Goal: Use online tool/utility: Utilize a website feature to perform a specific function

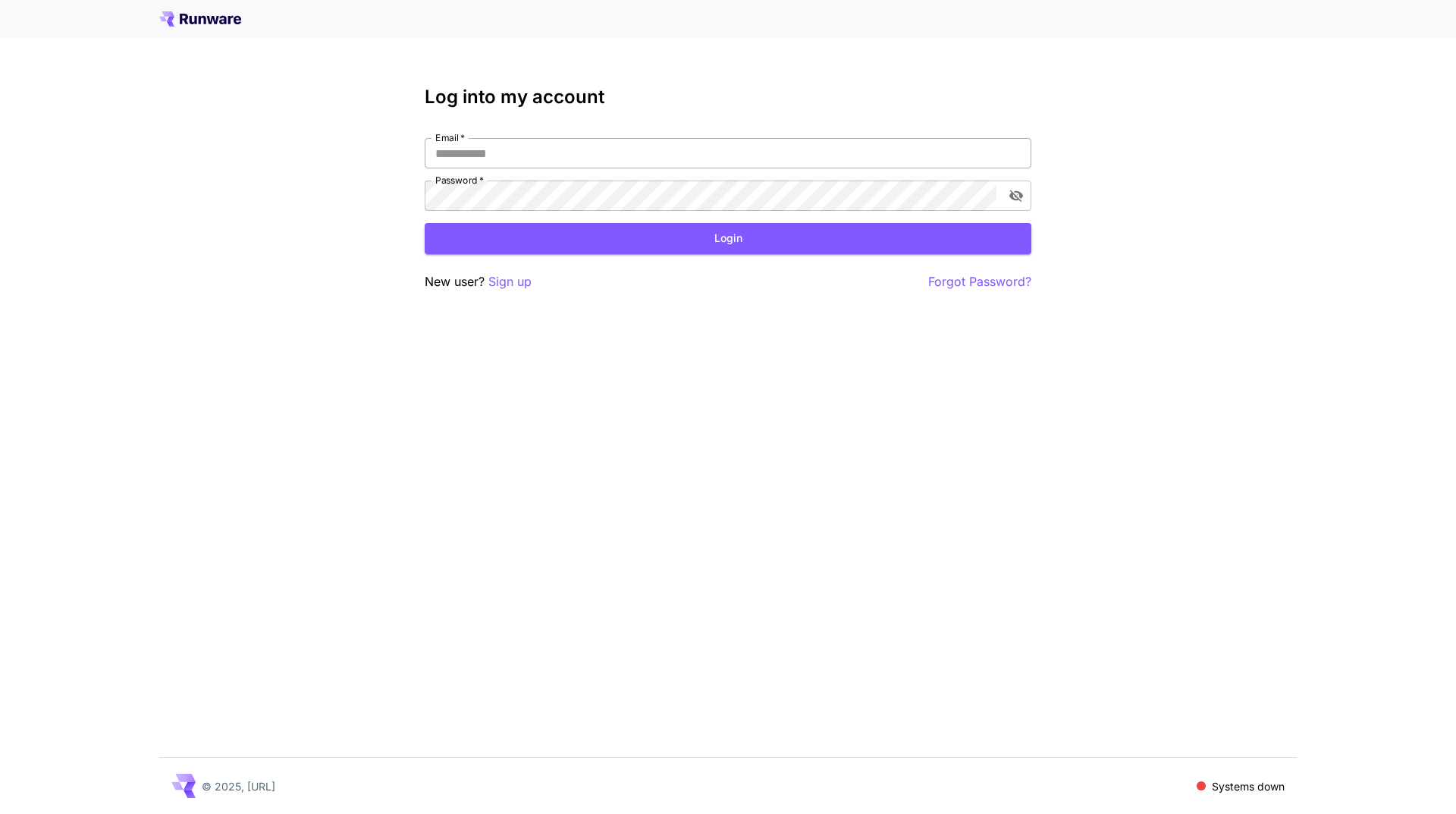
click at [724, 155] on input "Email   *" at bounding box center [728, 153] width 607 height 30
type input "**********"
click button "Login" at bounding box center [728, 238] width 607 height 31
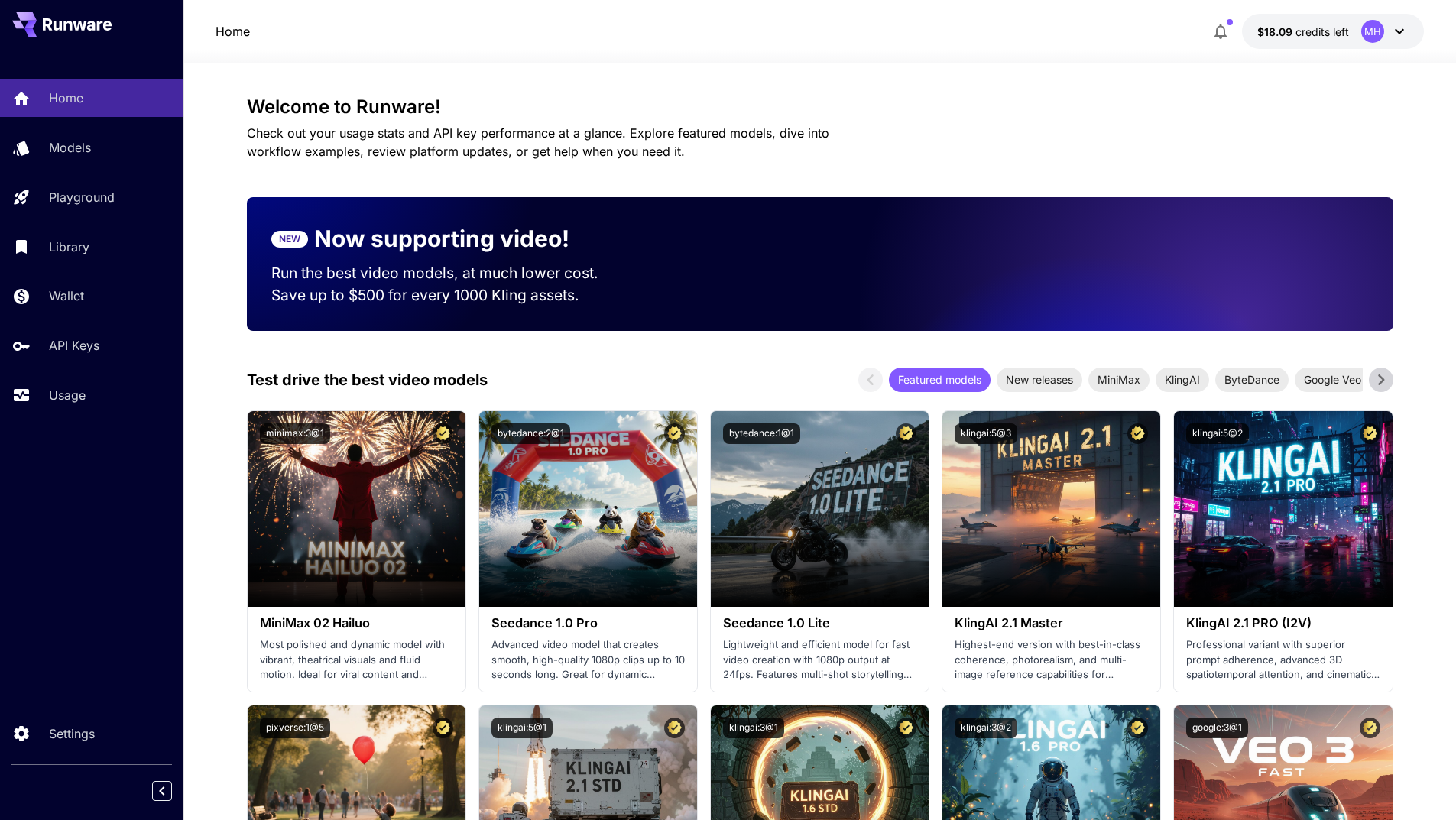
click at [1381, 378] on icon at bounding box center [1382, 379] width 6 height 10
click at [870, 382] on icon at bounding box center [870, 379] width 6 height 10
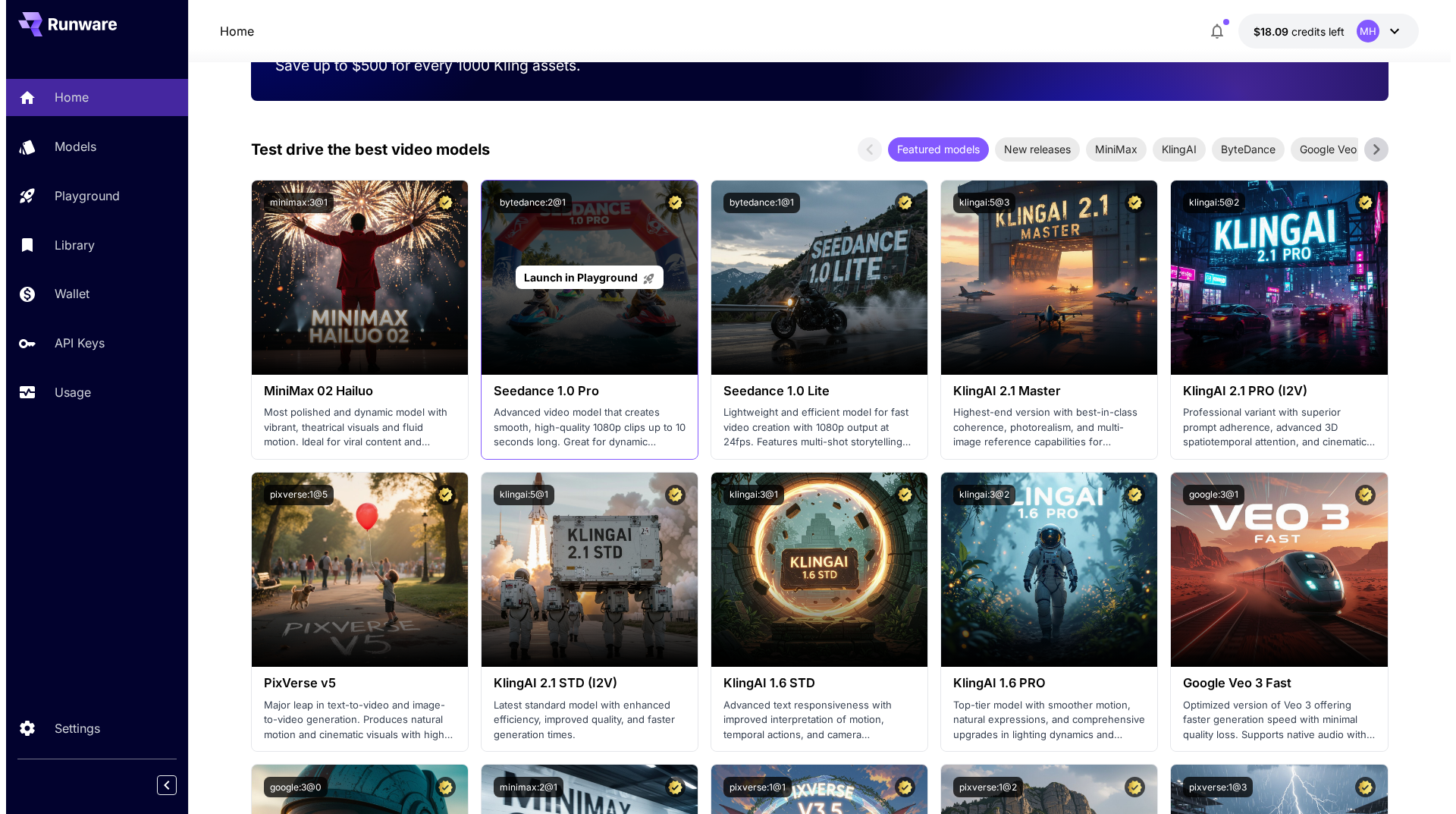
scroll to position [304, 0]
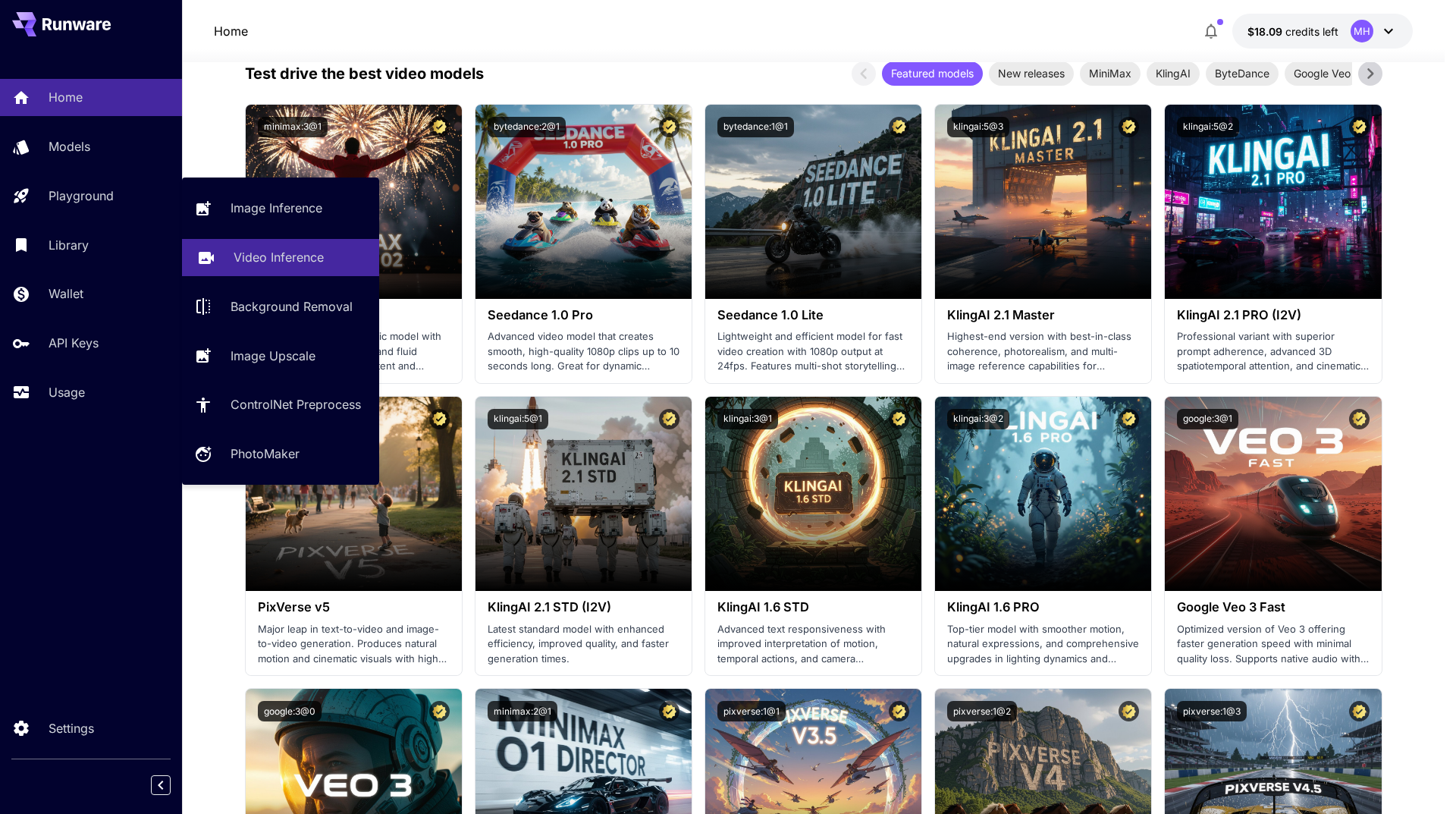
click at [277, 254] on p "Video Inference" at bounding box center [279, 257] width 90 height 18
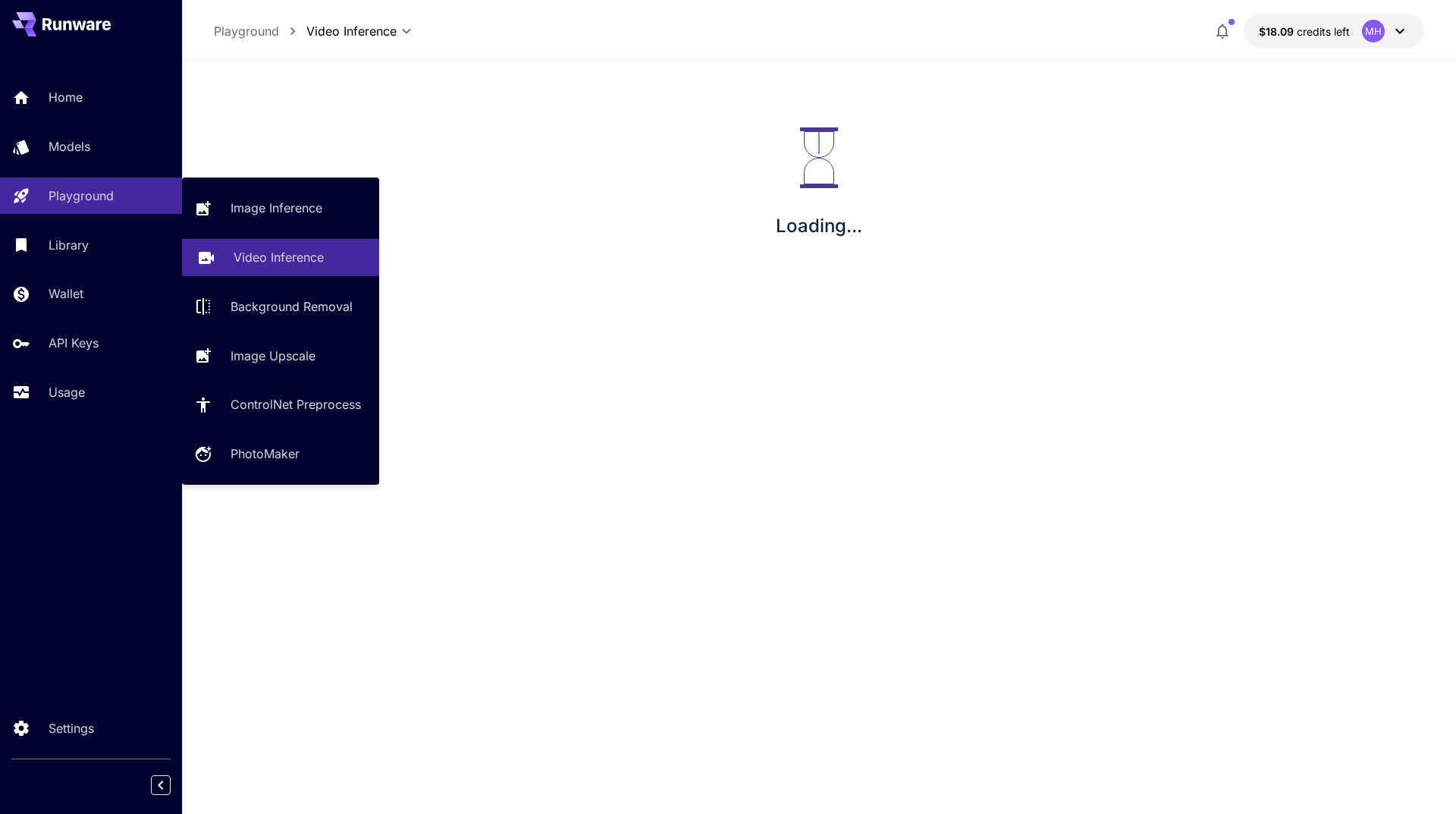
click at [271, 243] on link "Video Inference" at bounding box center [280, 258] width 197 height 37
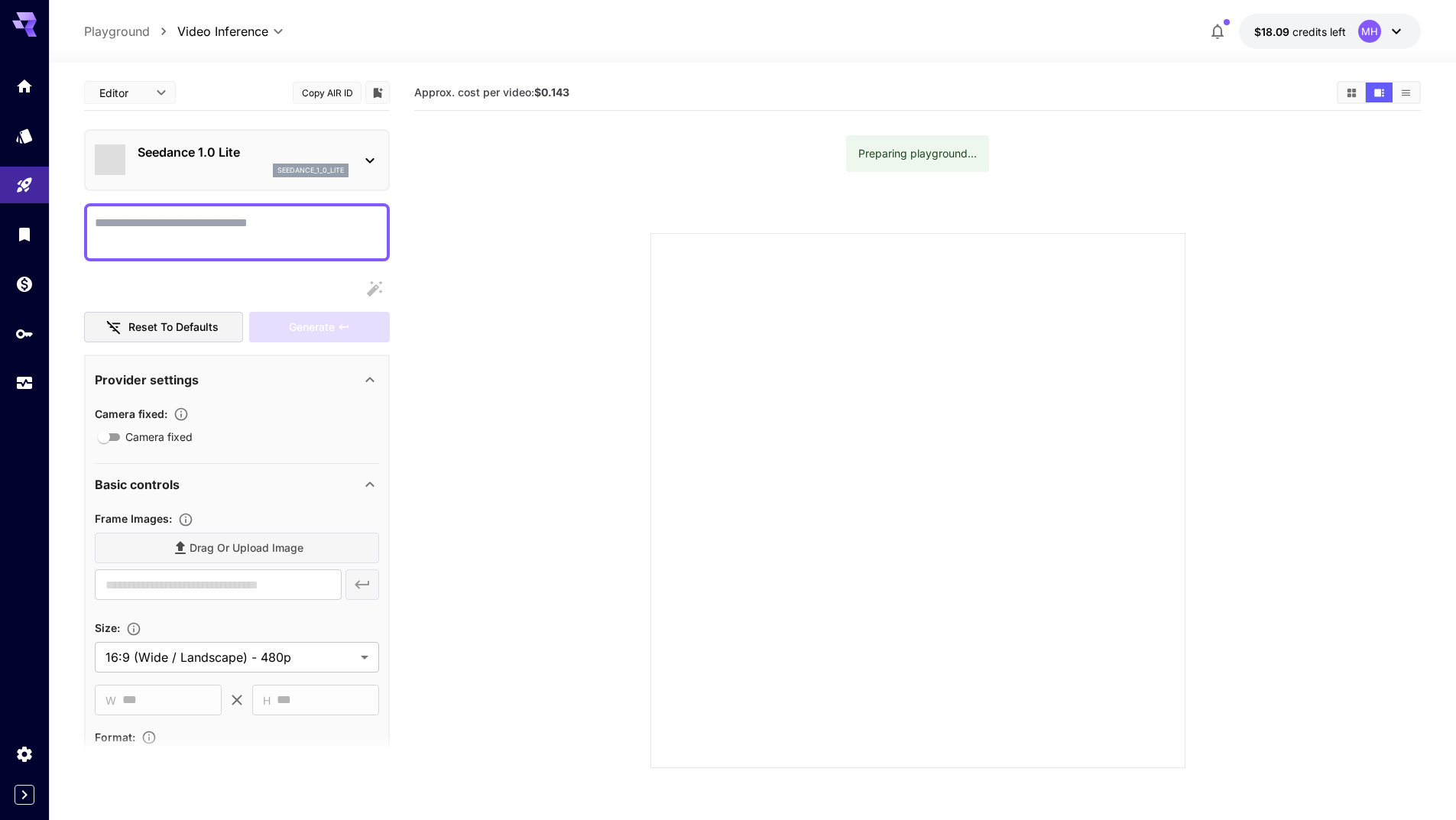
click at [209, 232] on textarea "Camera fixed" at bounding box center [237, 232] width 284 height 37
click at [219, 231] on textarea "Camera fixed" at bounding box center [237, 232] width 284 height 37
paste textarea "**********"
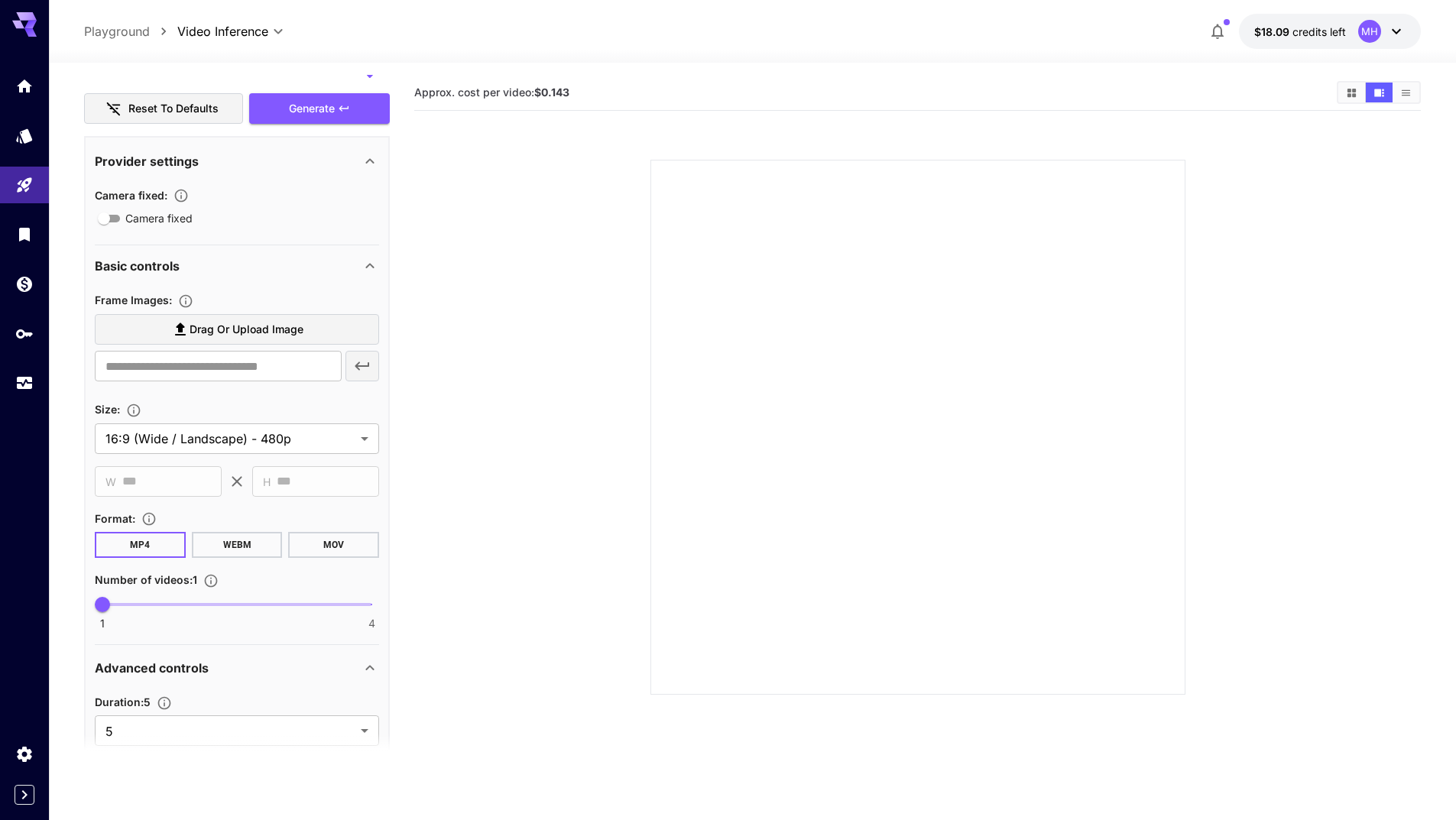
scroll to position [993, 0]
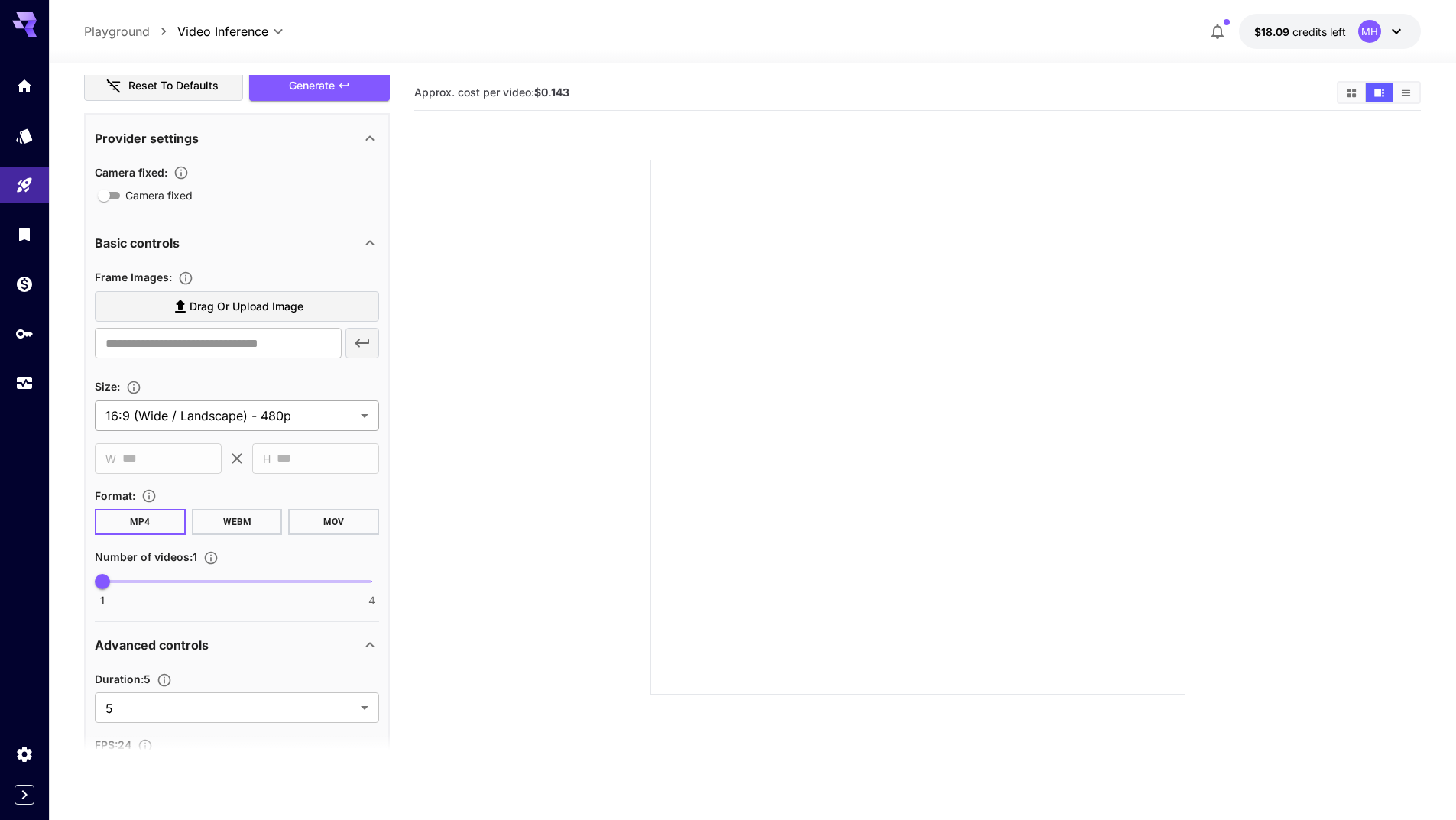
type textarea "**********"
click at [316, 426] on body "**********" at bounding box center [728, 470] width 1456 height 941
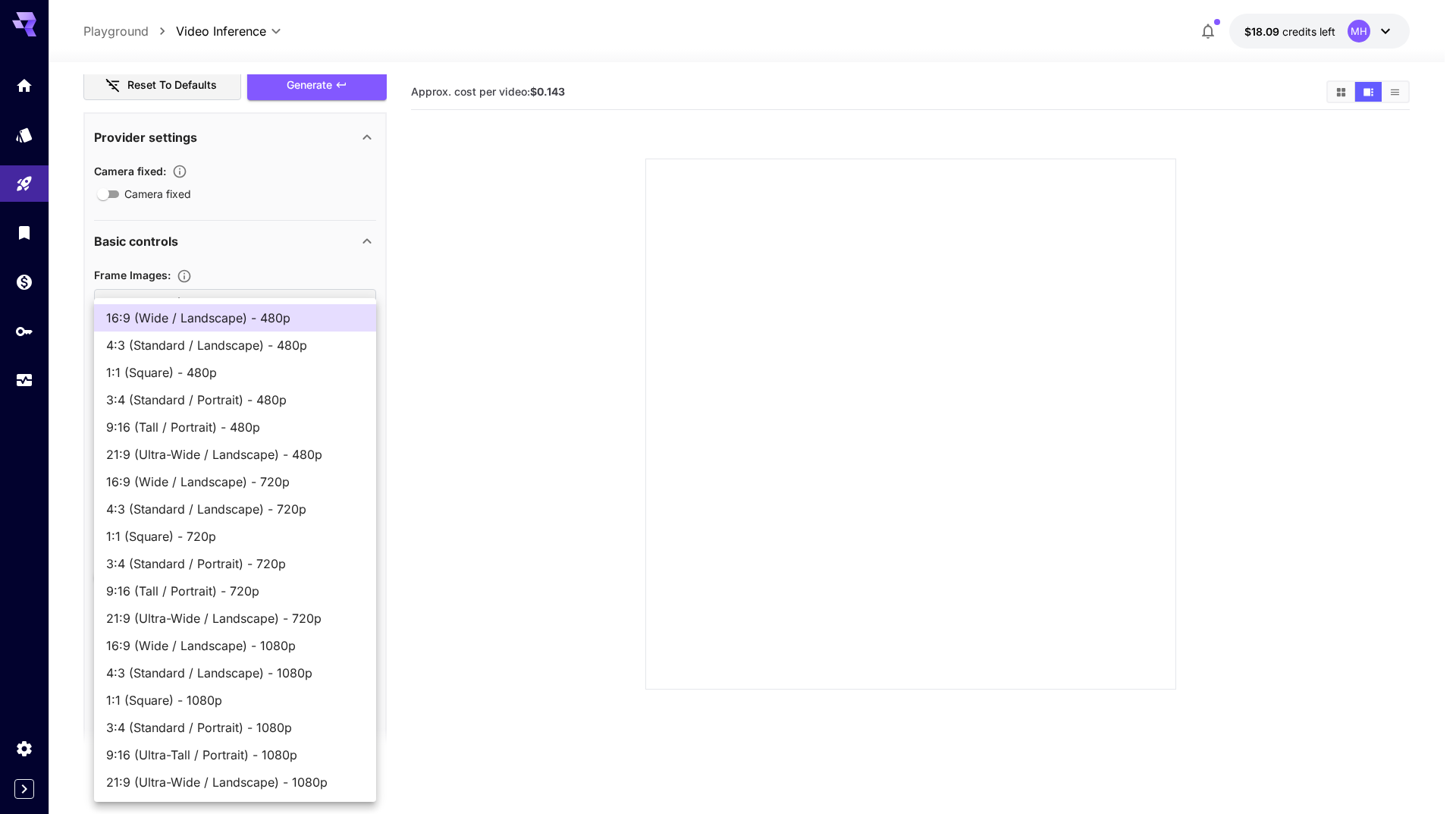
click at [302, 647] on span "16:9 (Wide / Landscape) - 1080p" at bounding box center [234, 645] width 257 height 18
type input "**********"
type input "****"
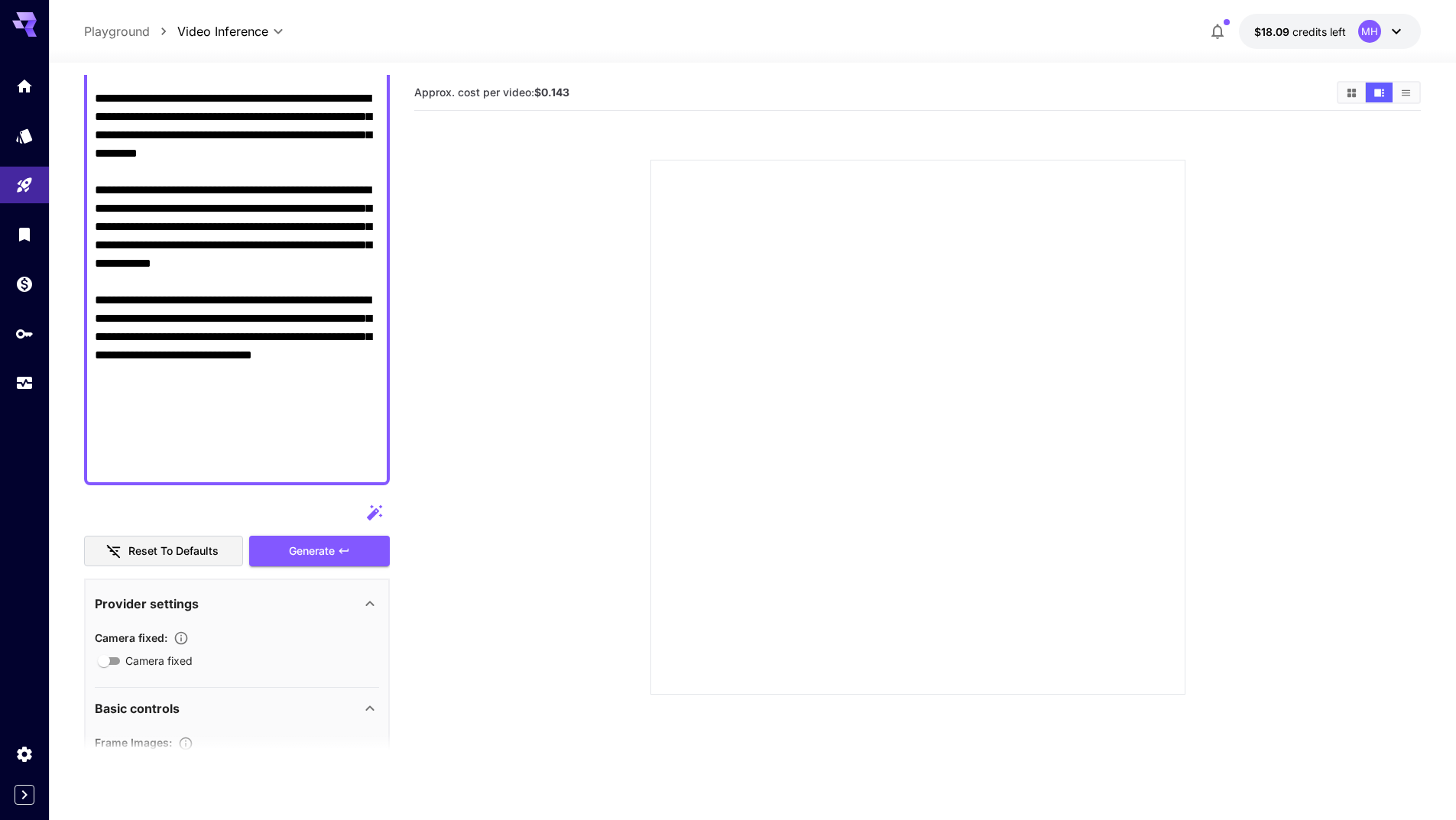
scroll to position [612, 0]
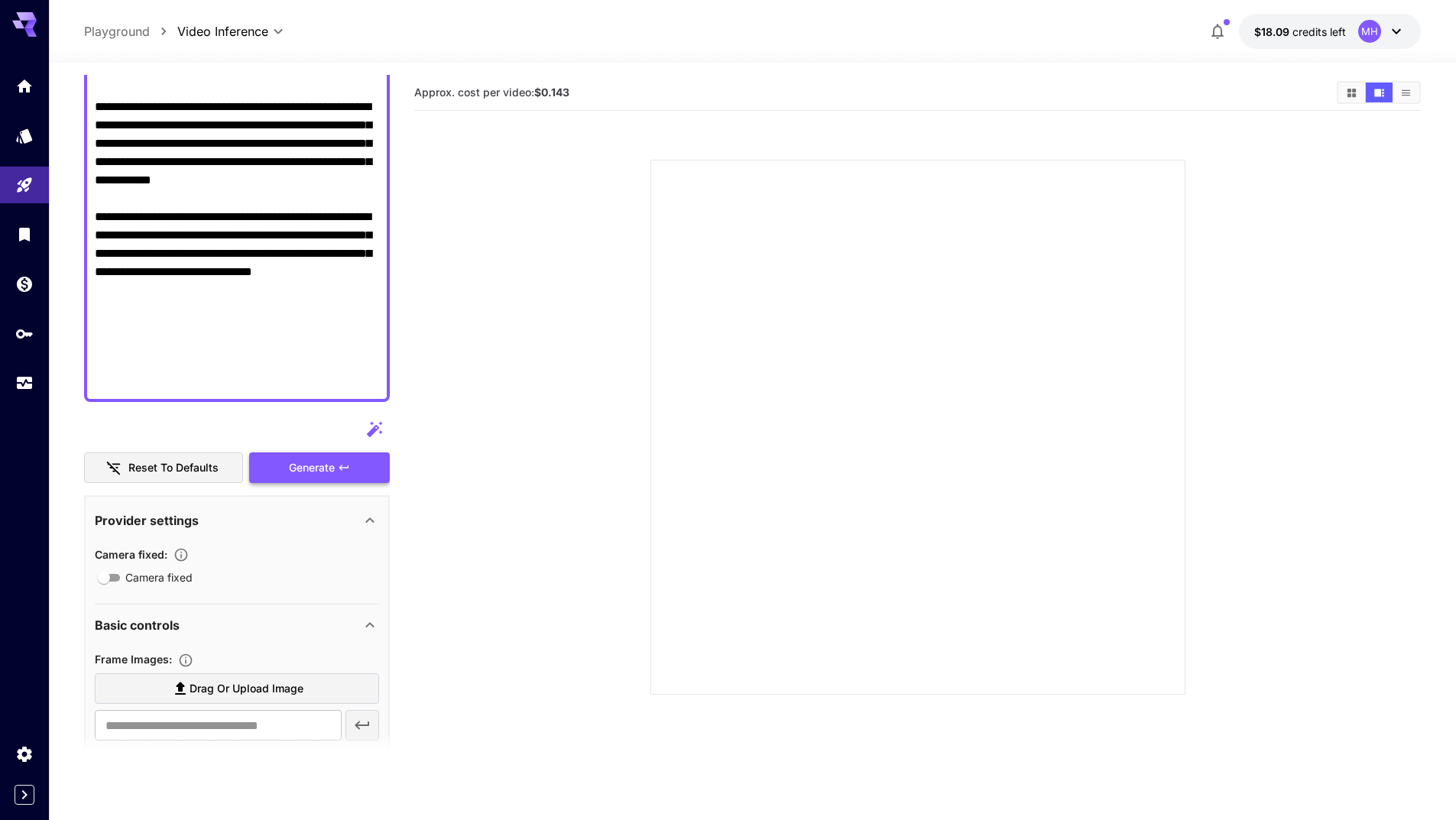
click at [300, 479] on div "Generate" at bounding box center [319, 468] width 141 height 31
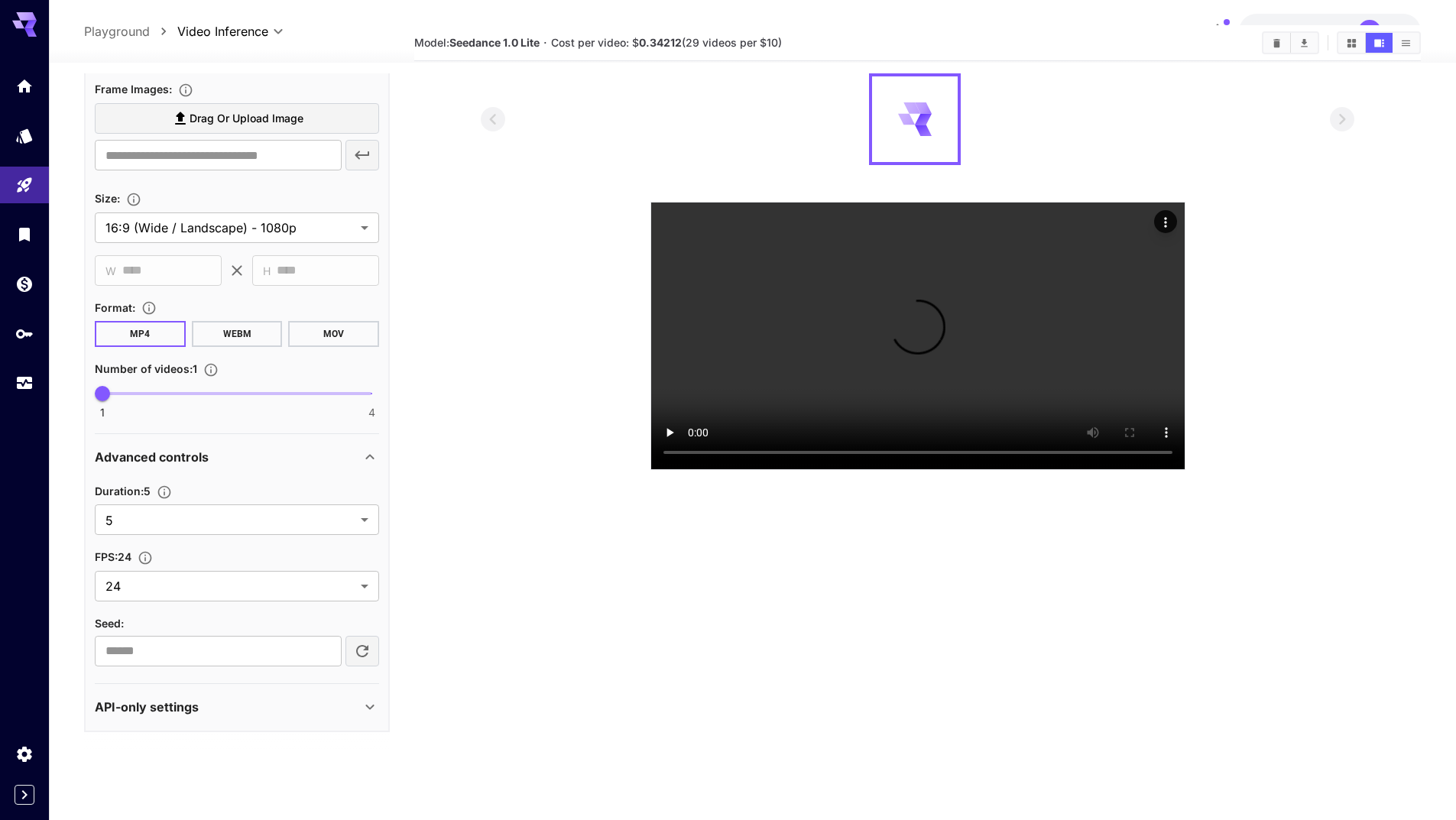
scroll to position [77, 0]
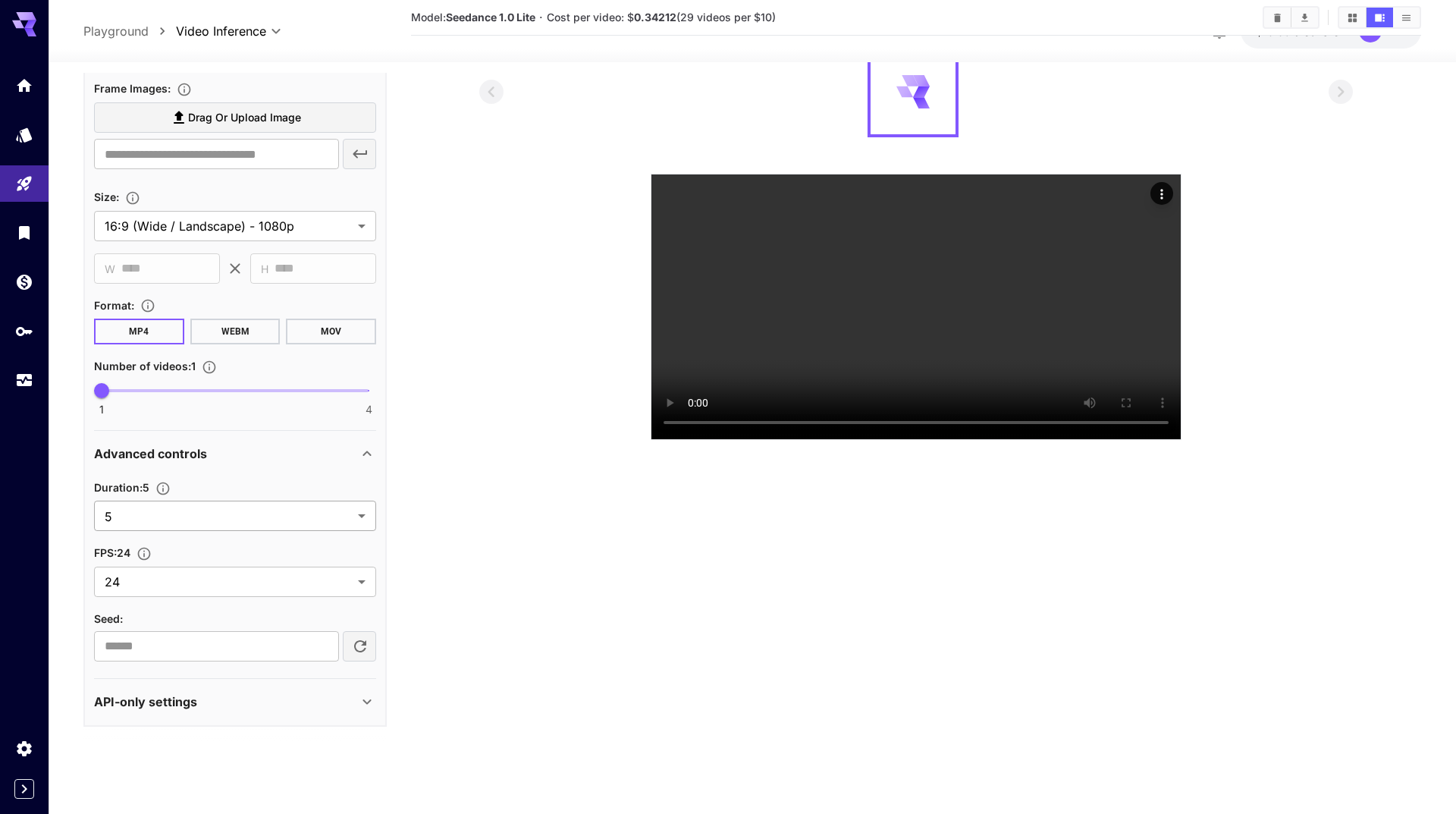
click at [343, 520] on body "**********" at bounding box center [728, 391] width 1456 height 934
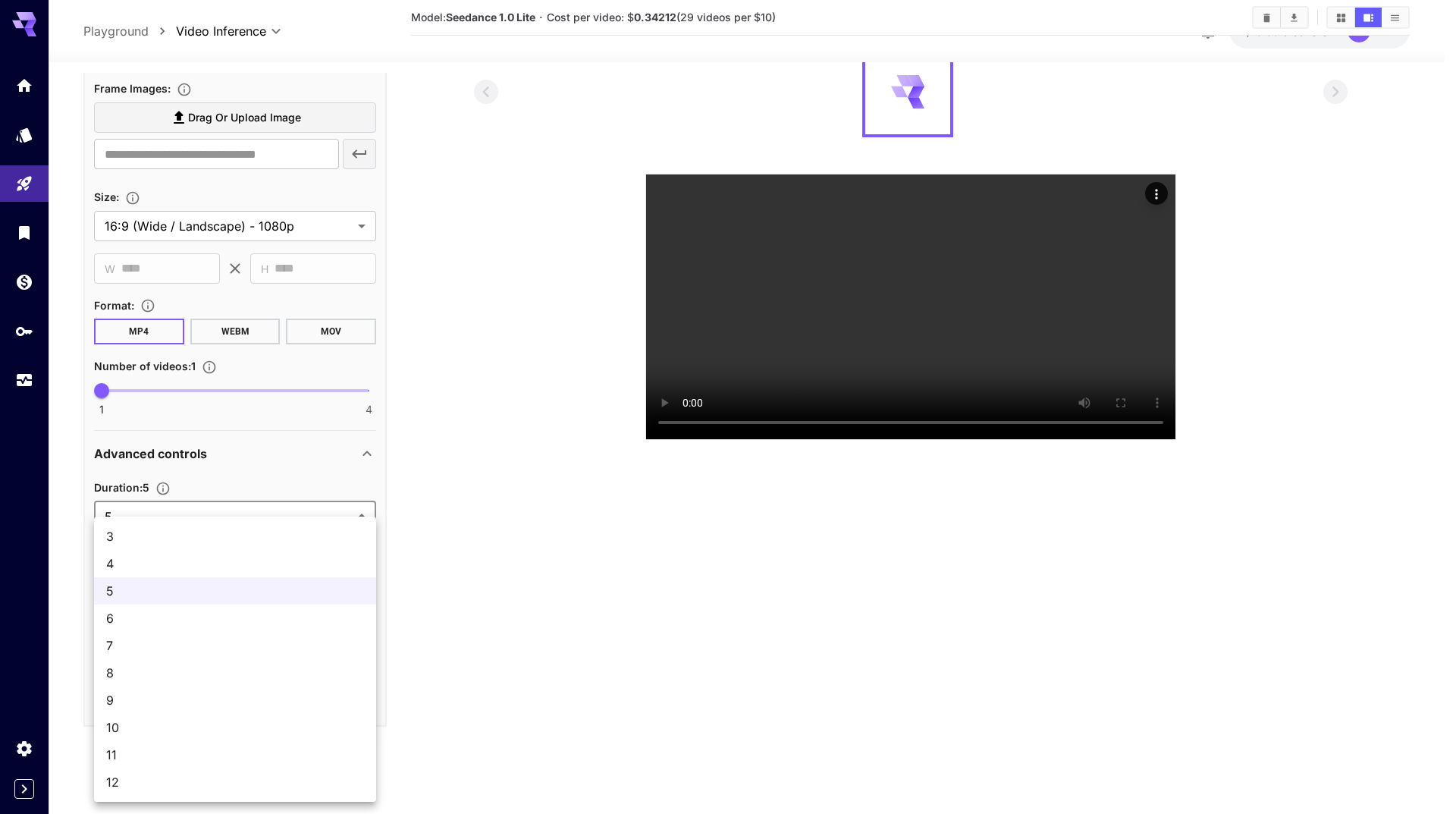
click at [509, 606] on div at bounding box center [728, 407] width 1456 height 814
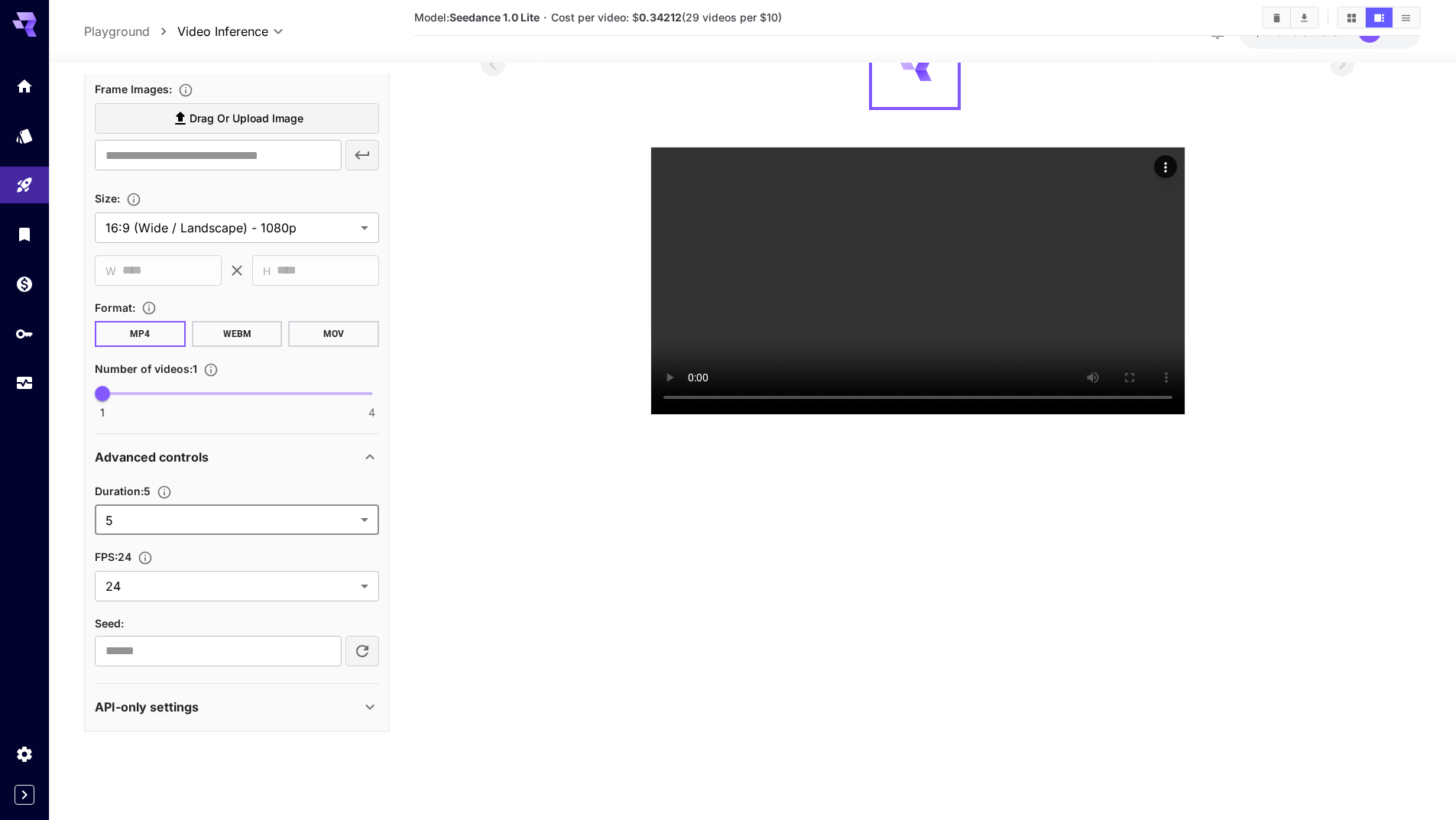
scroll to position [121, 0]
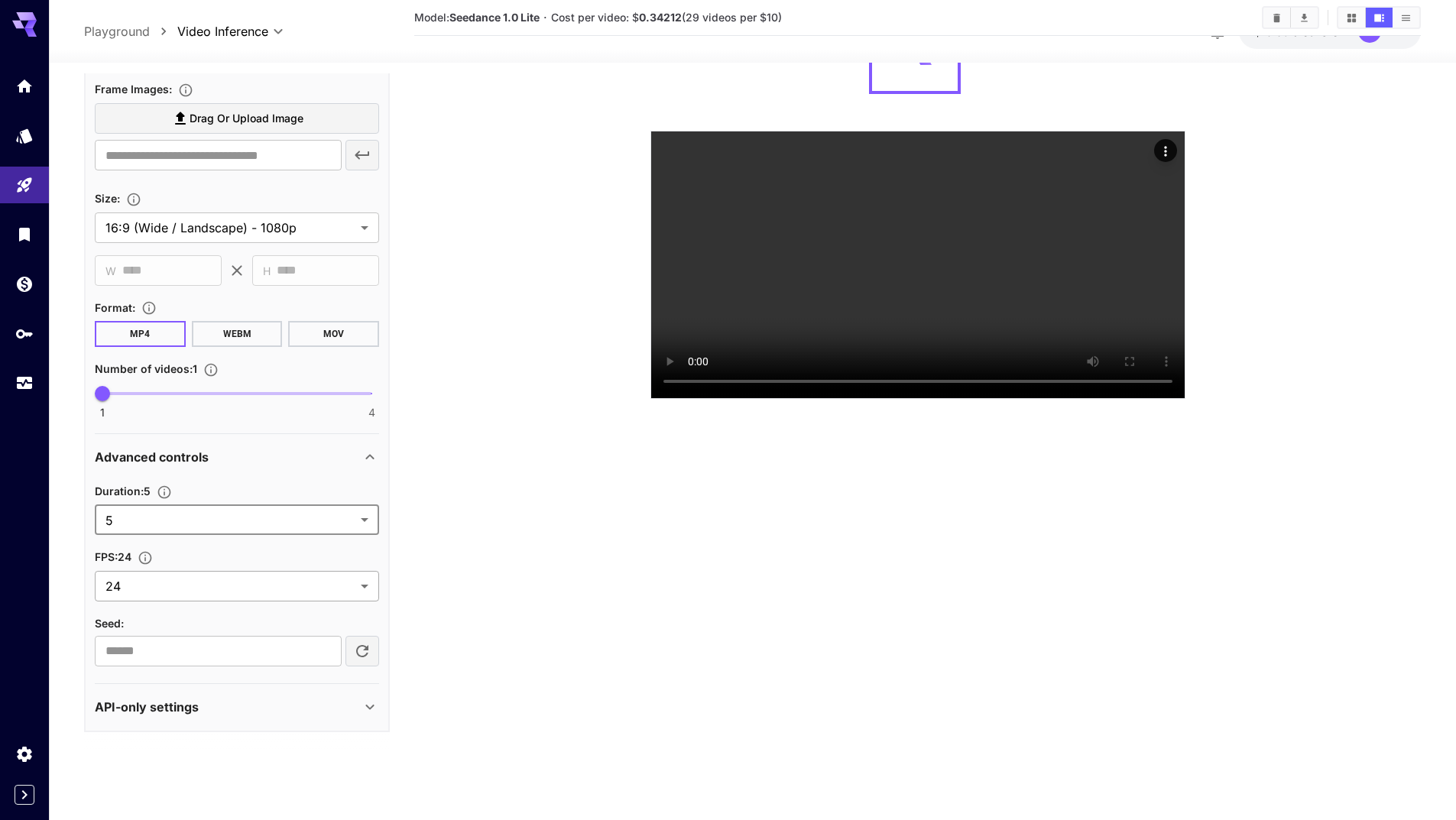
click at [366, 580] on body "**********" at bounding box center [728, 350] width 1456 height 941
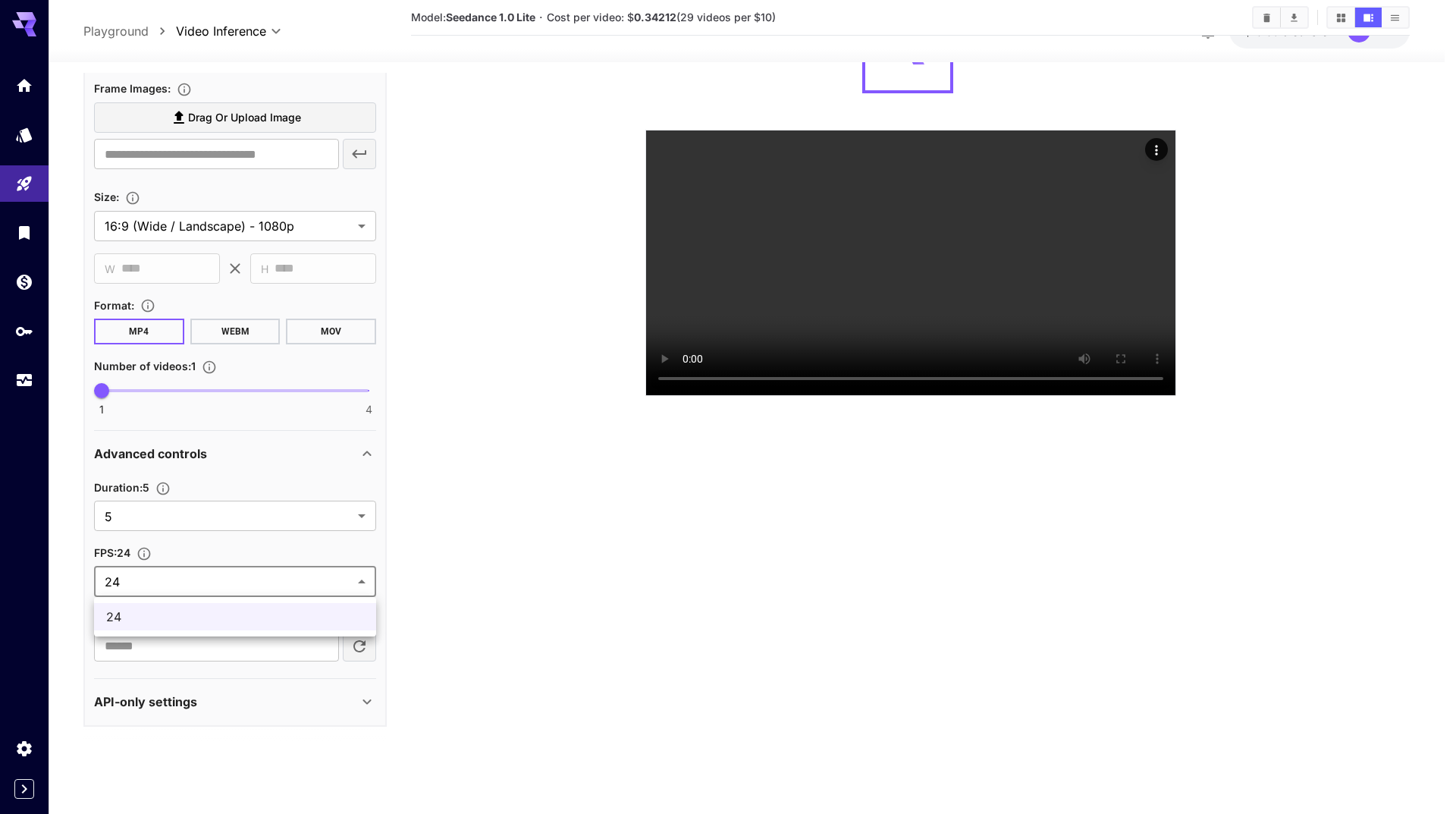
click at [490, 551] on div at bounding box center [728, 407] width 1456 height 814
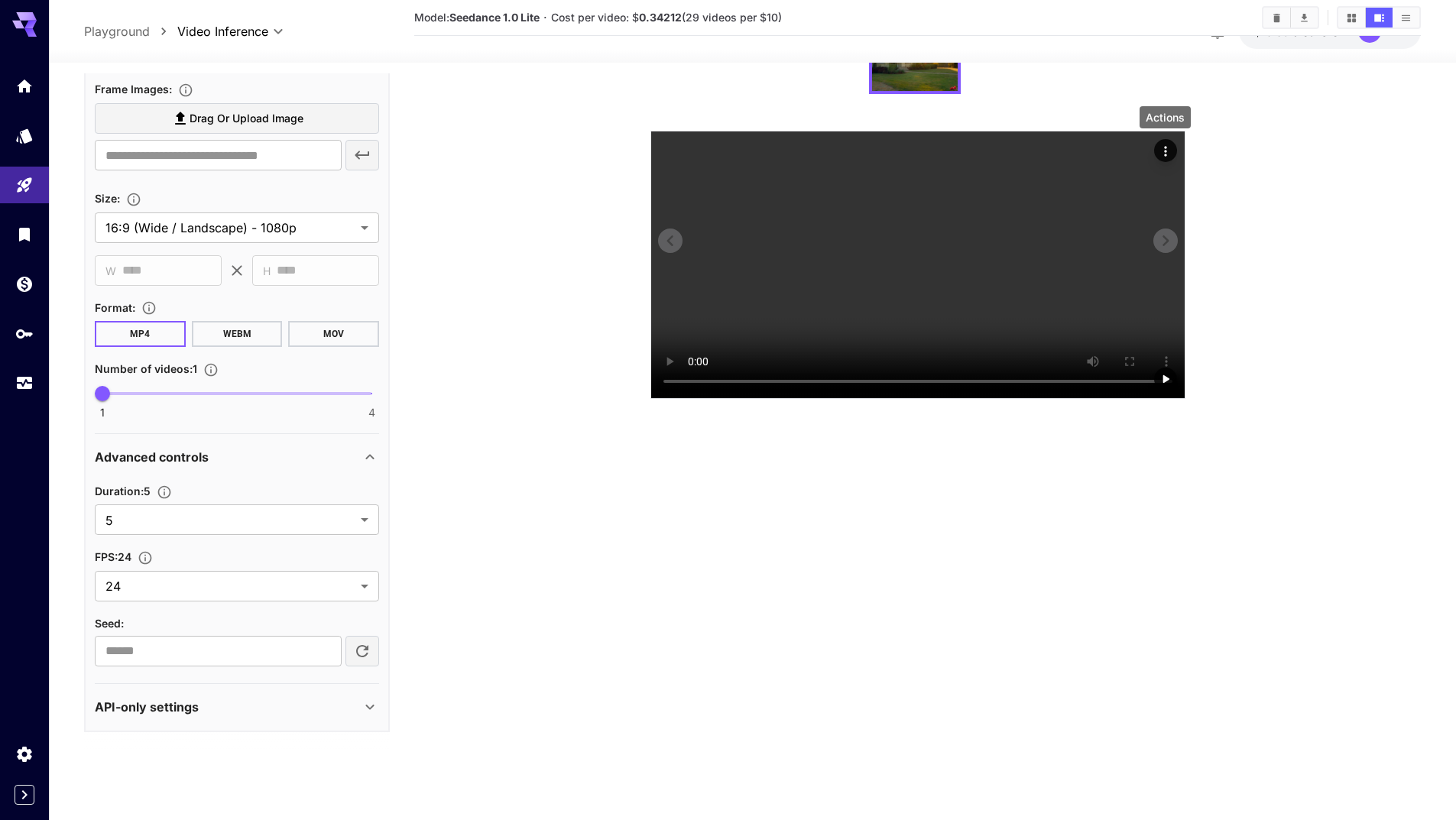
click at [1161, 146] on icon "Actions" at bounding box center [1165, 151] width 15 height 15
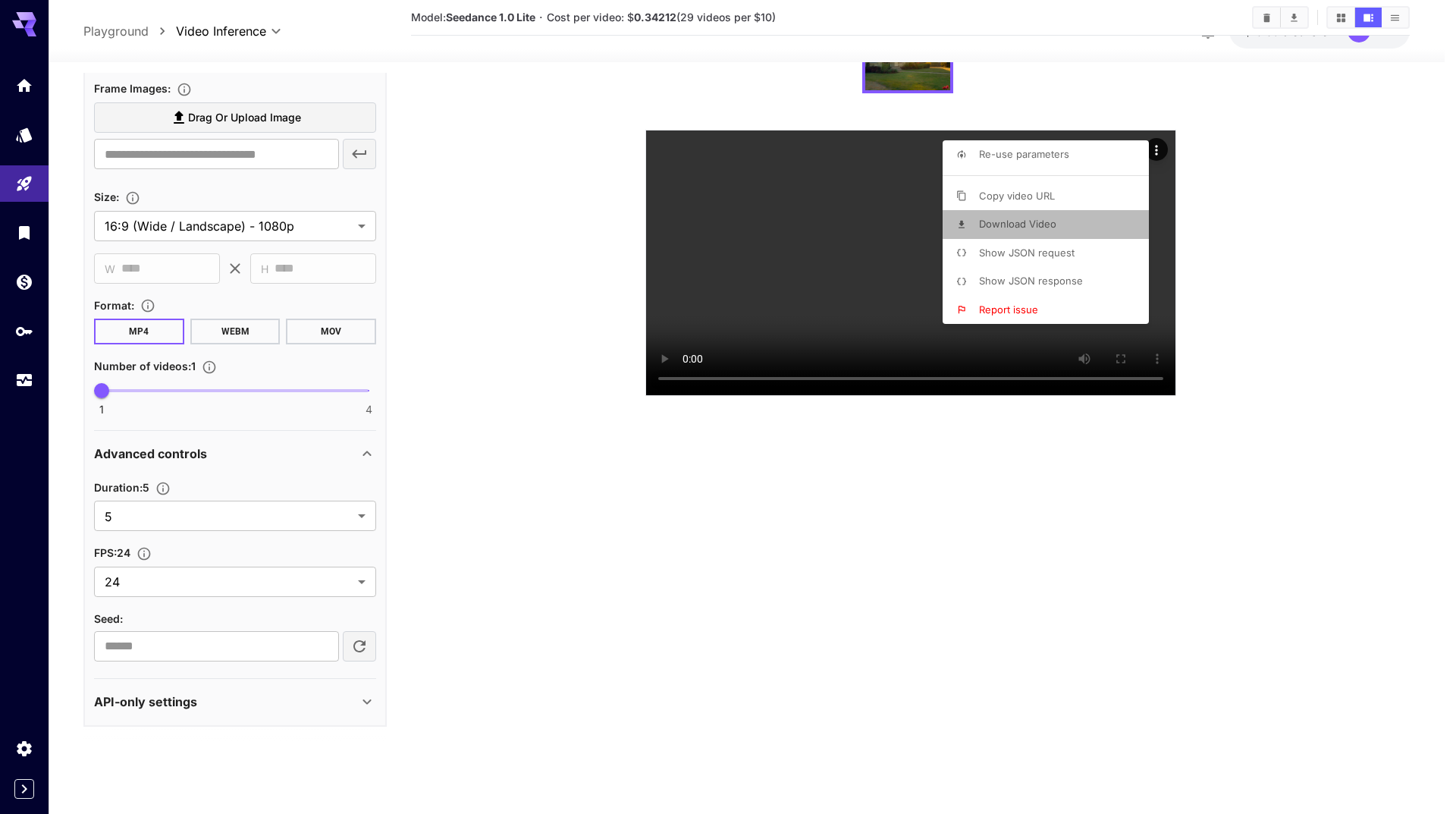
click at [1031, 222] on span "Download Video" at bounding box center [1018, 224] width 78 height 12
click at [442, 283] on div at bounding box center [728, 407] width 1456 height 814
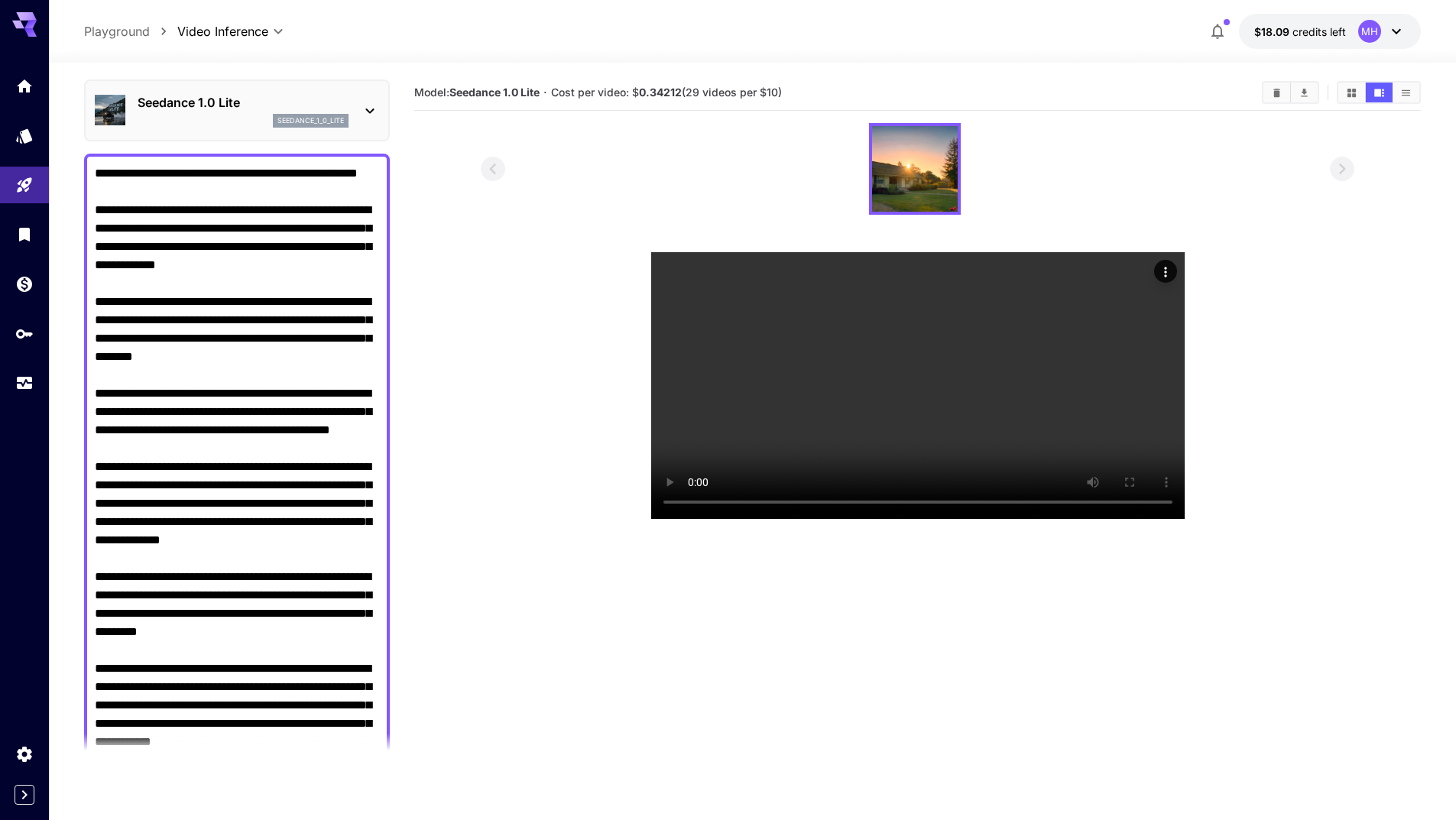
scroll to position [77, 0]
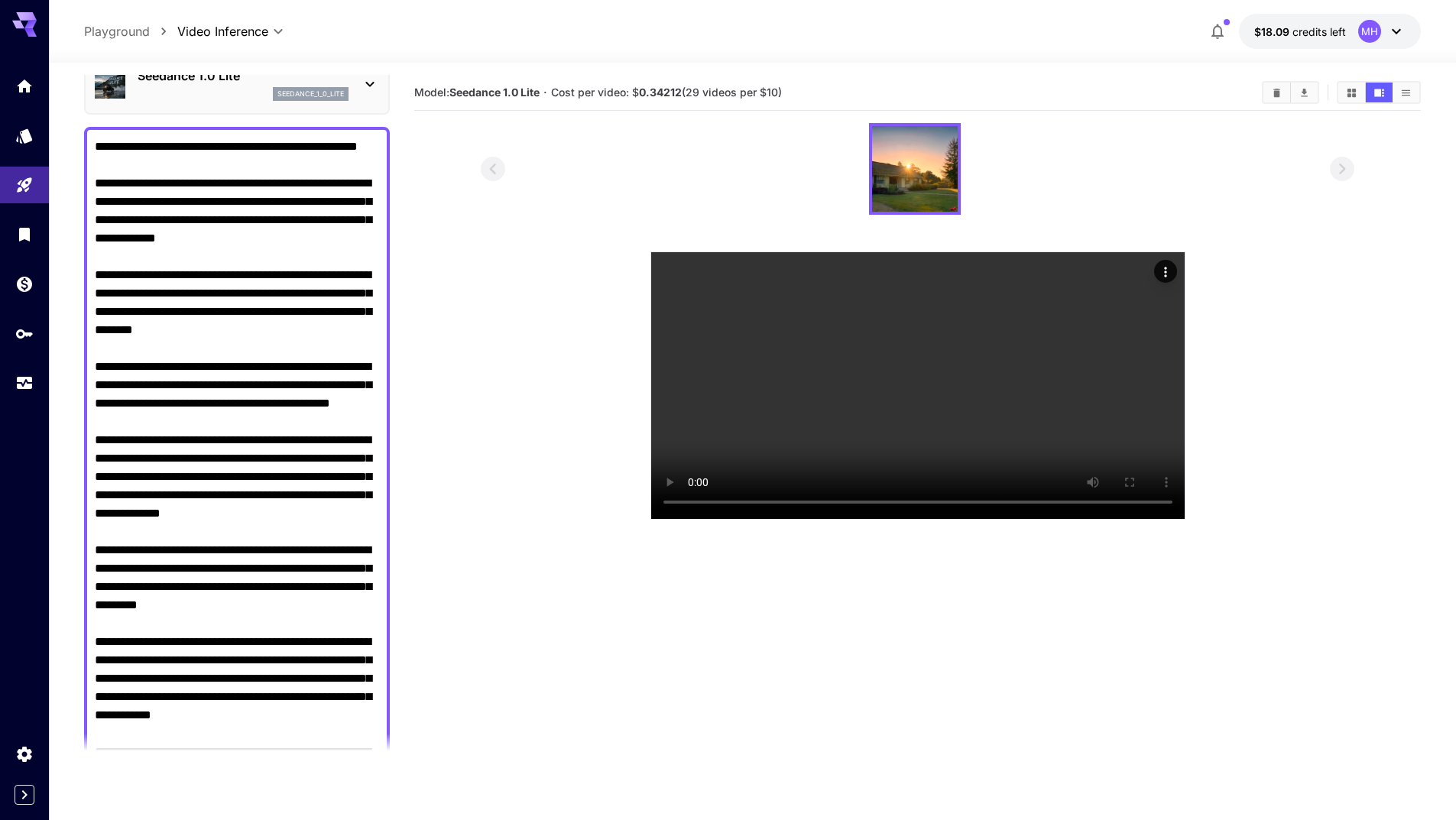
click at [278, 363] on textarea "Camera fixed" at bounding box center [237, 532] width 284 height 789
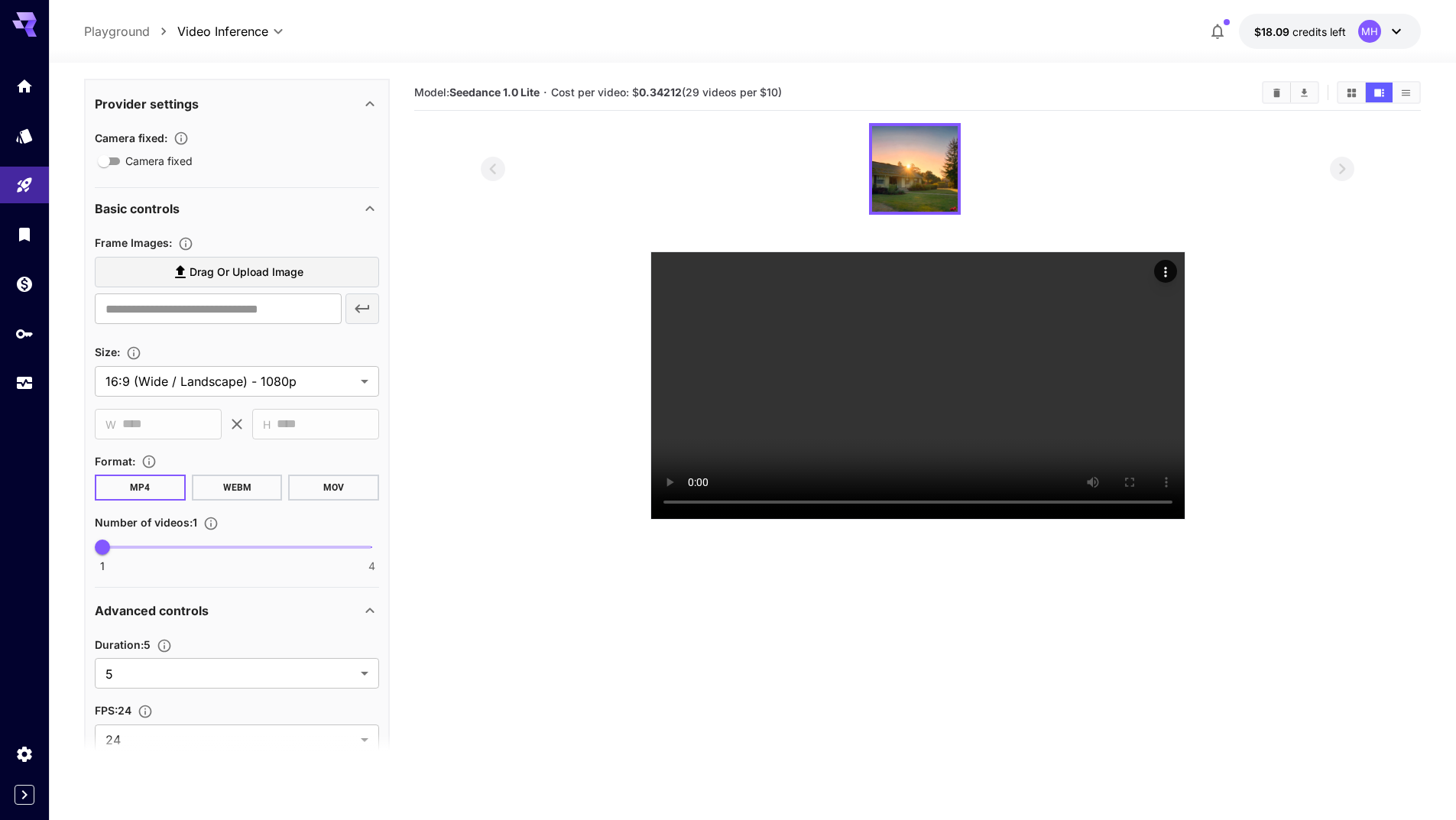
scroll to position [1180, 0]
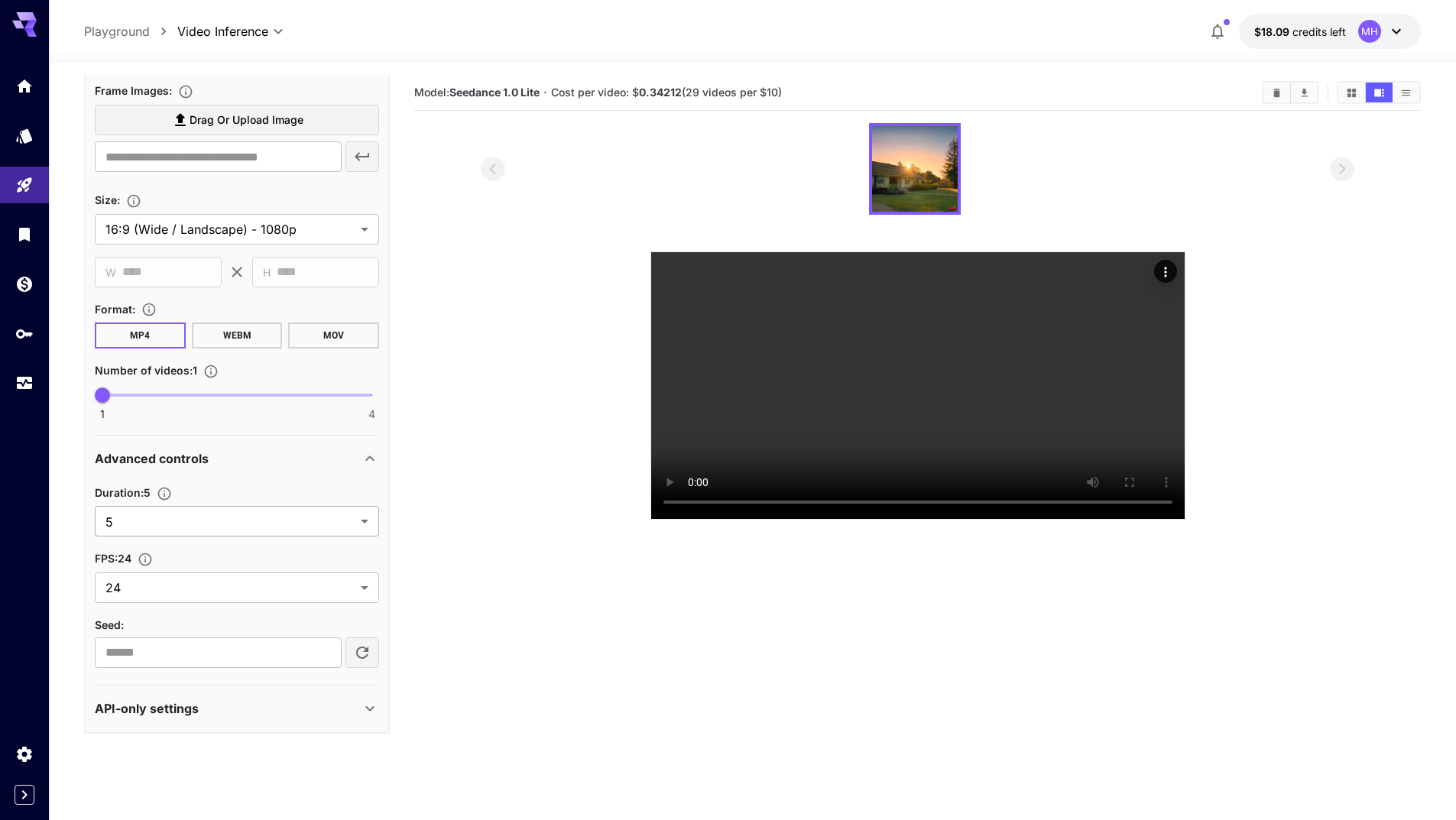
click at [323, 518] on body "**********" at bounding box center [728, 470] width 1456 height 941
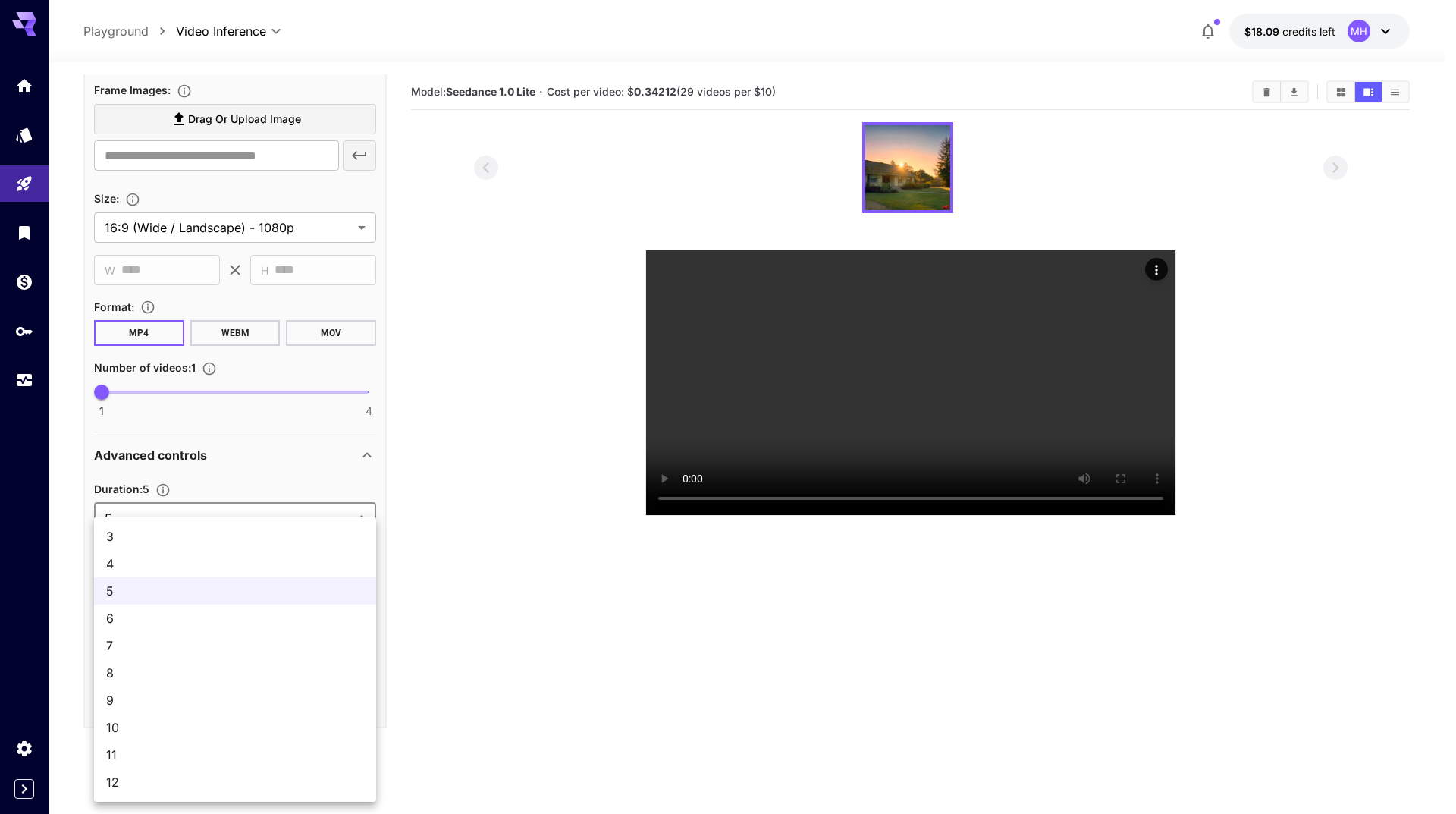
click at [422, 602] on div at bounding box center [728, 407] width 1456 height 814
drag, startPoint x: 175, startPoint y: 520, endPoint x: 145, endPoint y: 514, distance: 30.6
click at [171, 520] on body "**********" at bounding box center [728, 467] width 1456 height 934
drag, startPoint x: 161, startPoint y: 785, endPoint x: 209, endPoint y: 721, distance: 80.0
click at [162, 784] on span "12" at bounding box center [234, 782] width 257 height 18
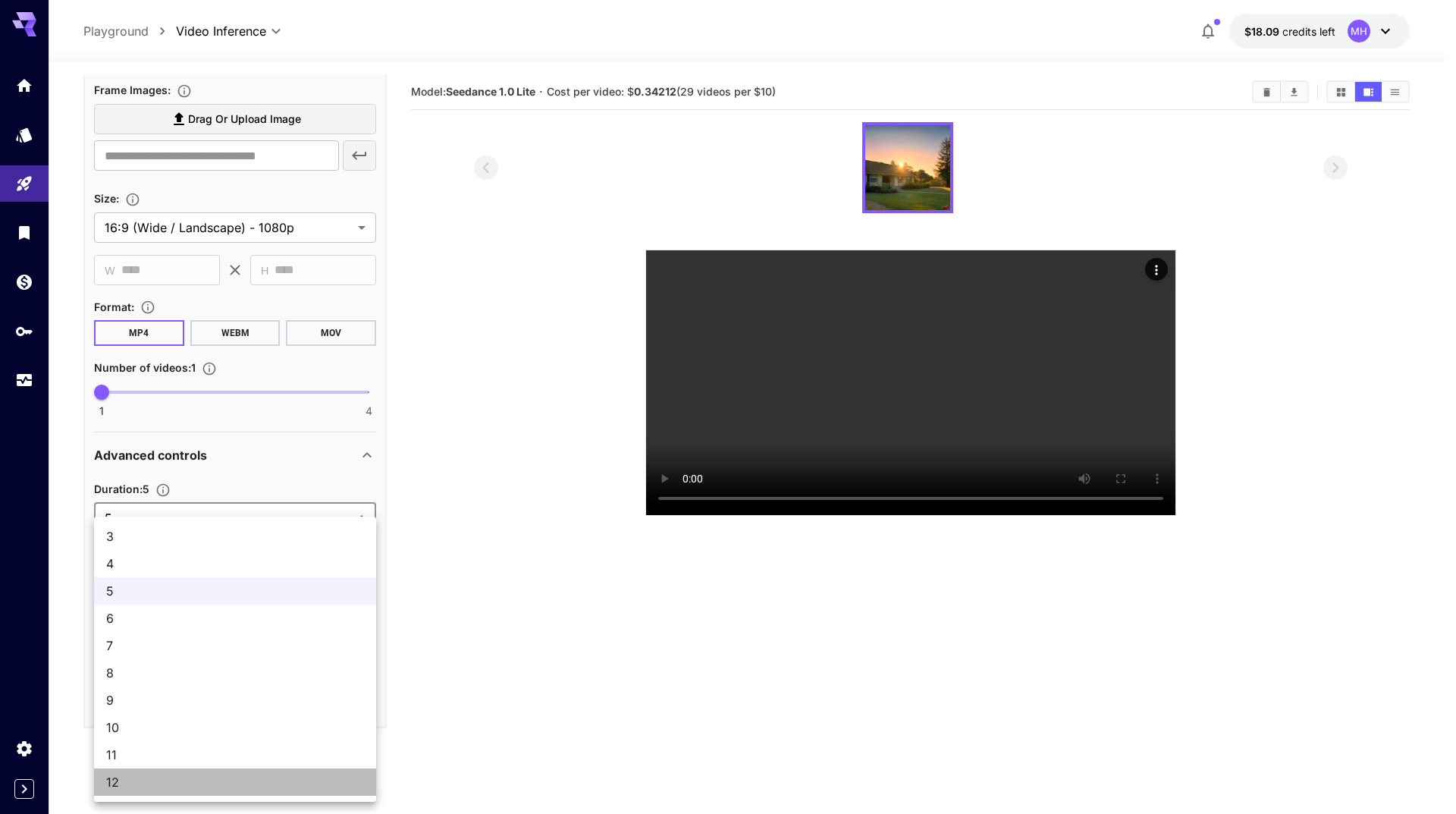
type input "**"
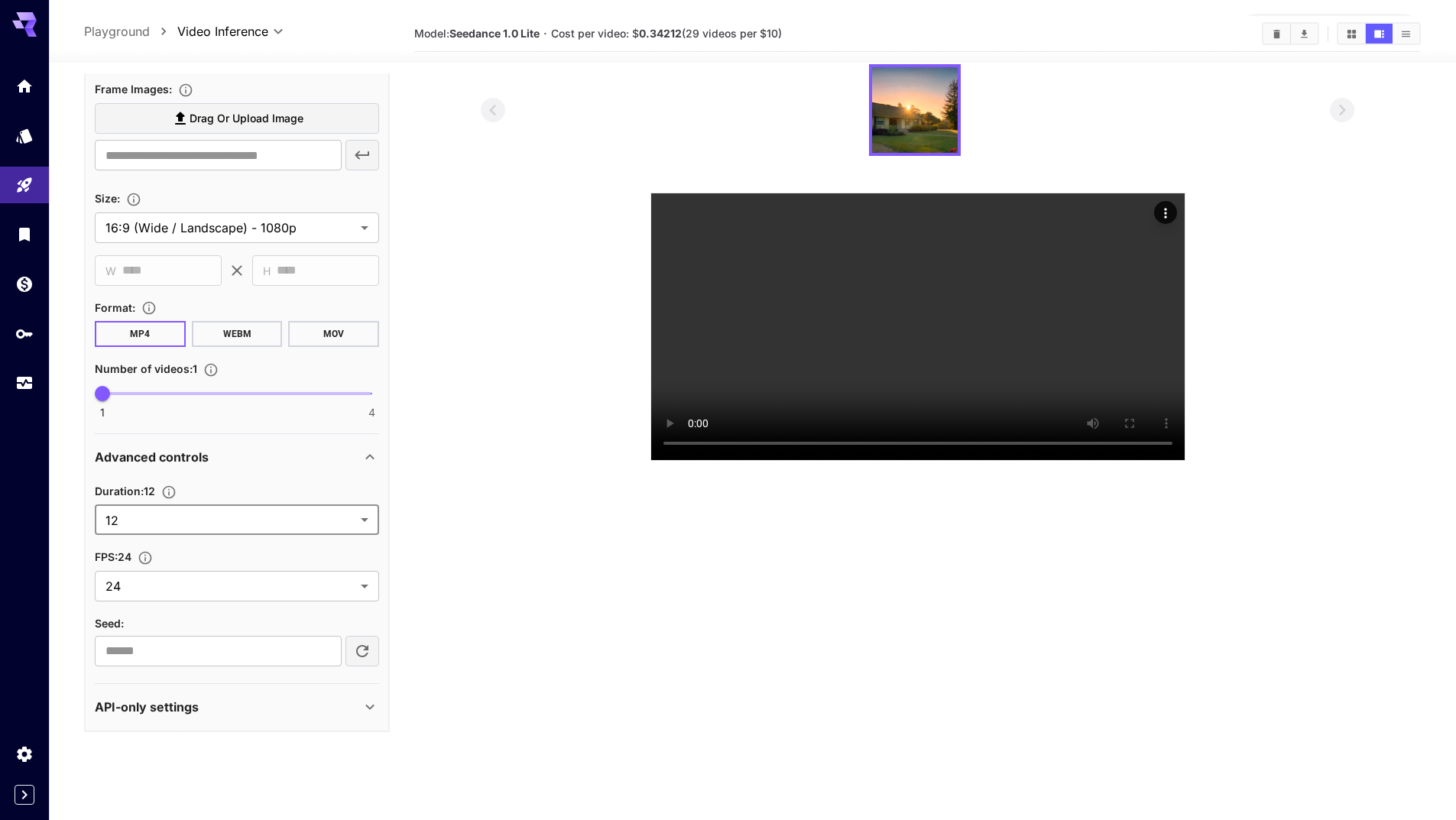
scroll to position [121, 0]
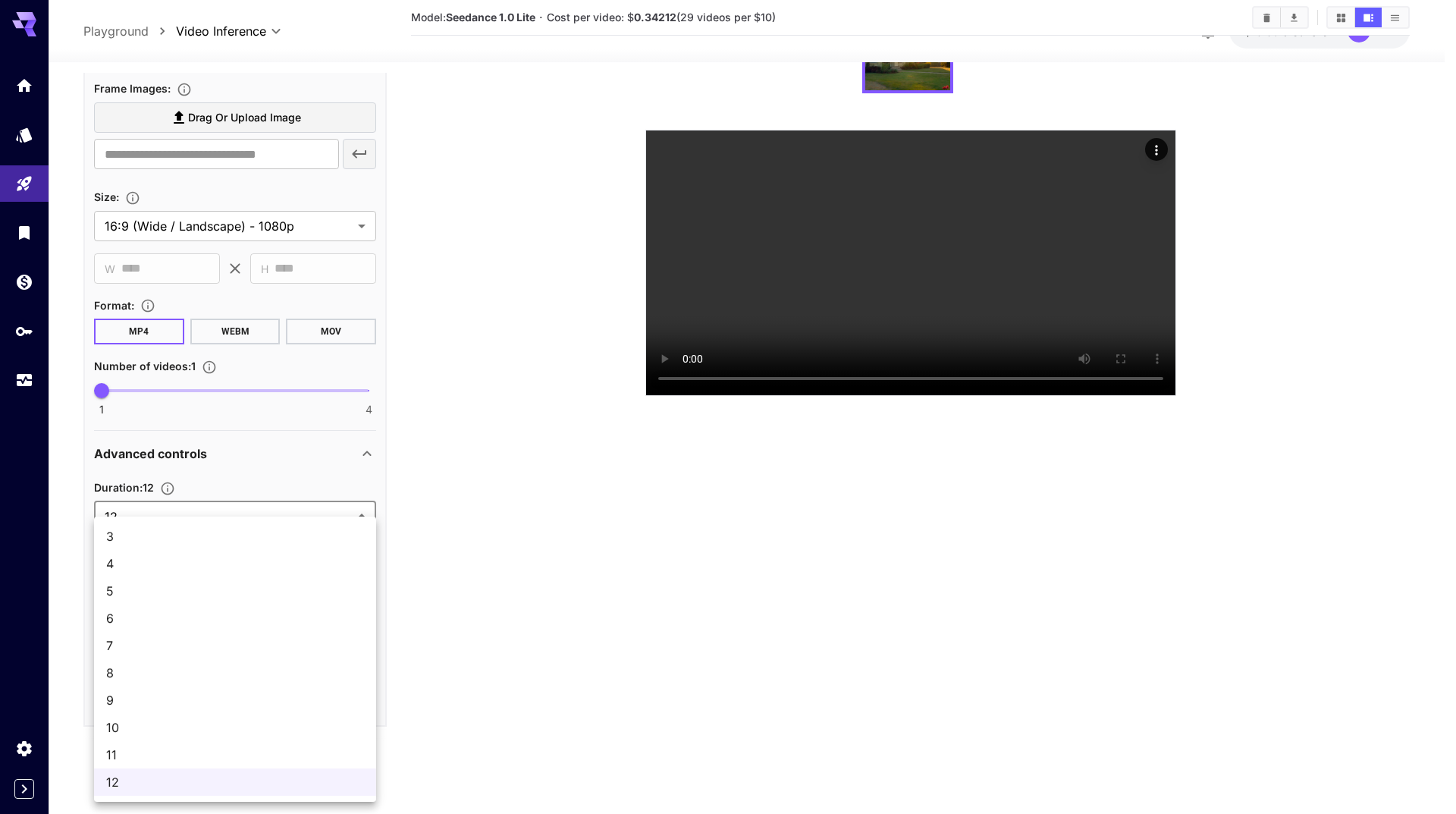
click at [345, 508] on body "**********" at bounding box center [728, 347] width 1456 height 934
click at [147, 779] on span "12" at bounding box center [234, 782] width 257 height 18
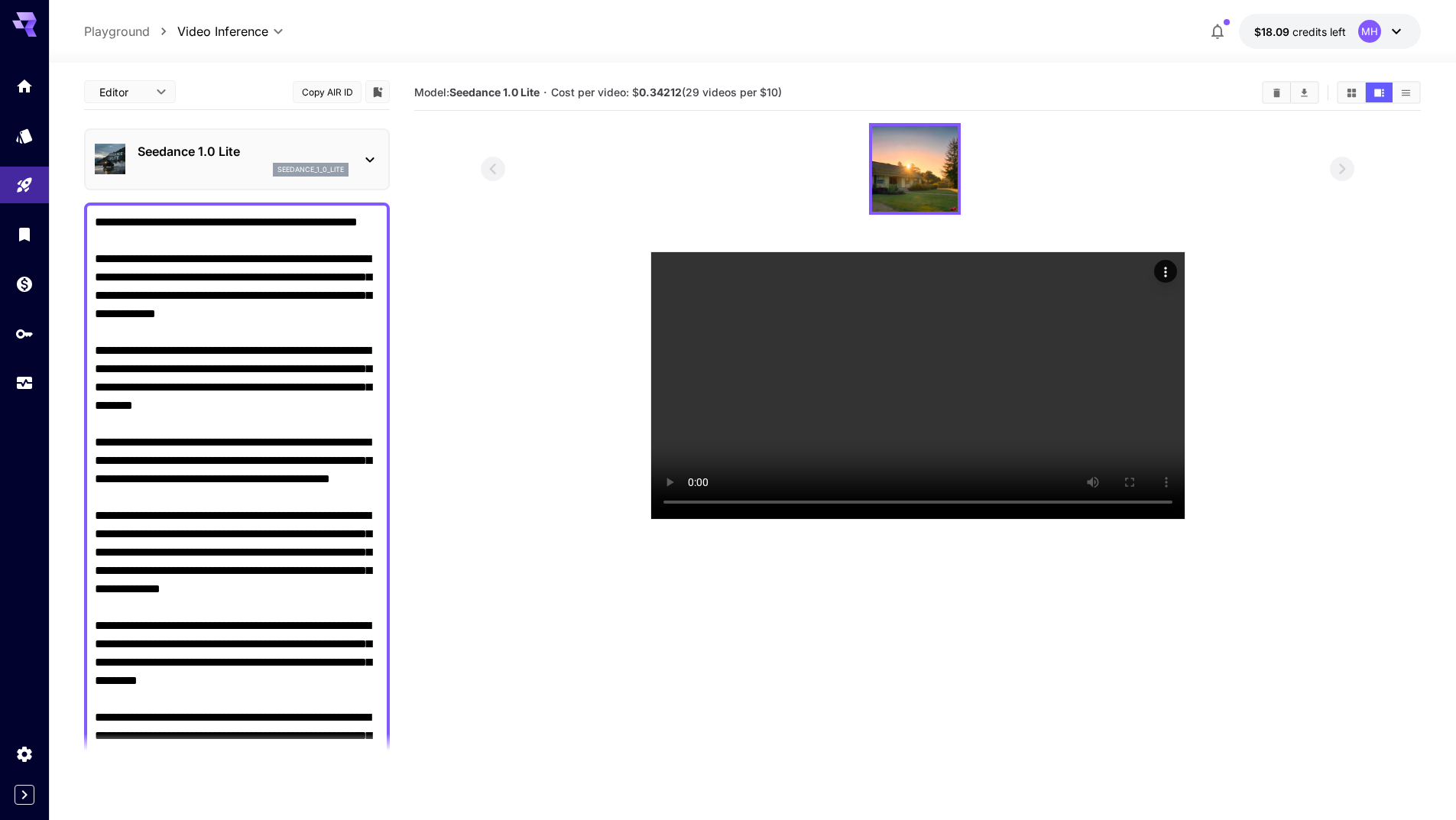
scroll to position [0, 0]
click at [1162, 274] on icon "Actions" at bounding box center [1165, 271] width 15 height 15
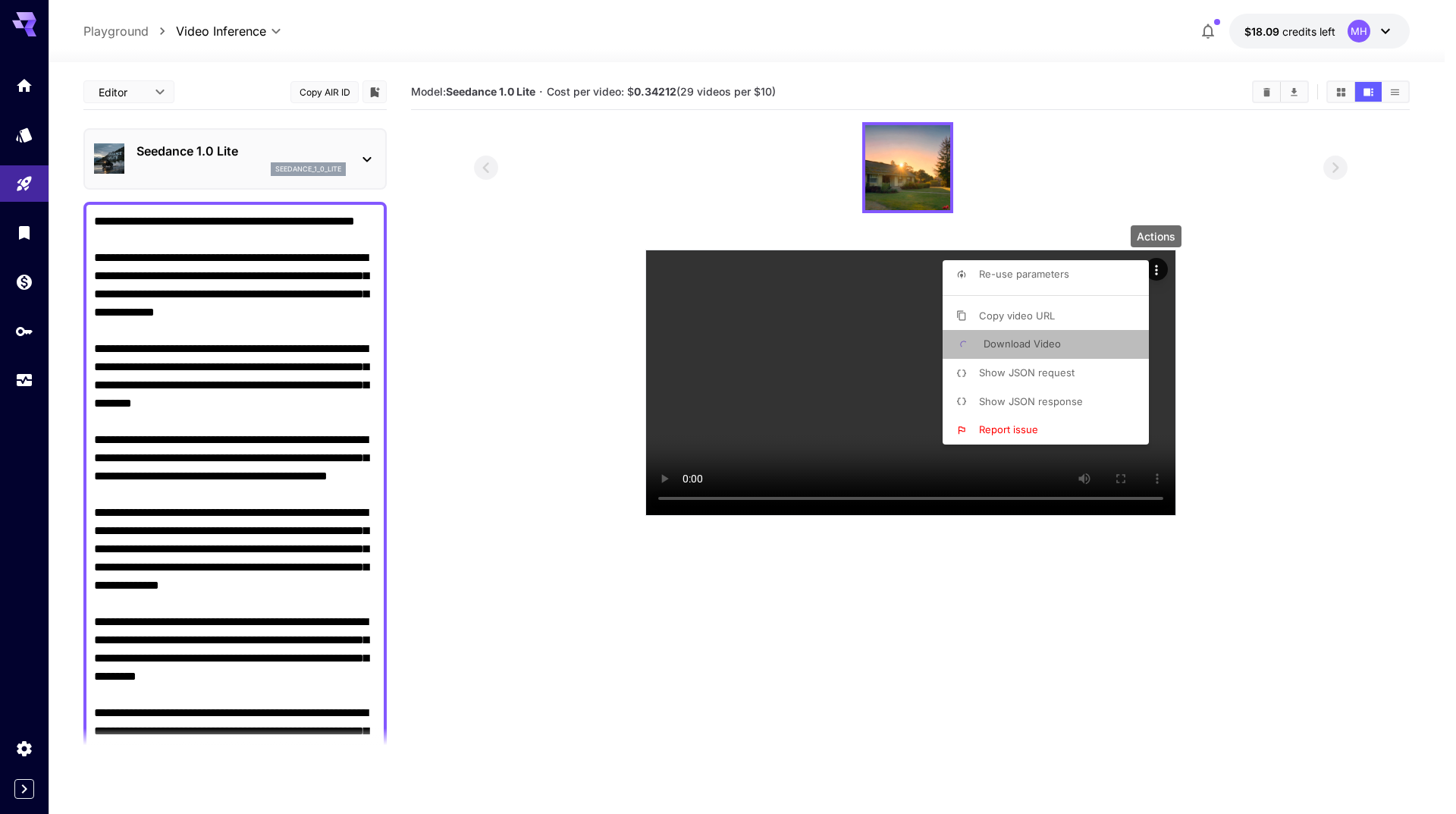
click at [1027, 345] on span "Download Video" at bounding box center [1022, 343] width 78 height 12
click at [1332, 363] on div at bounding box center [728, 407] width 1456 height 814
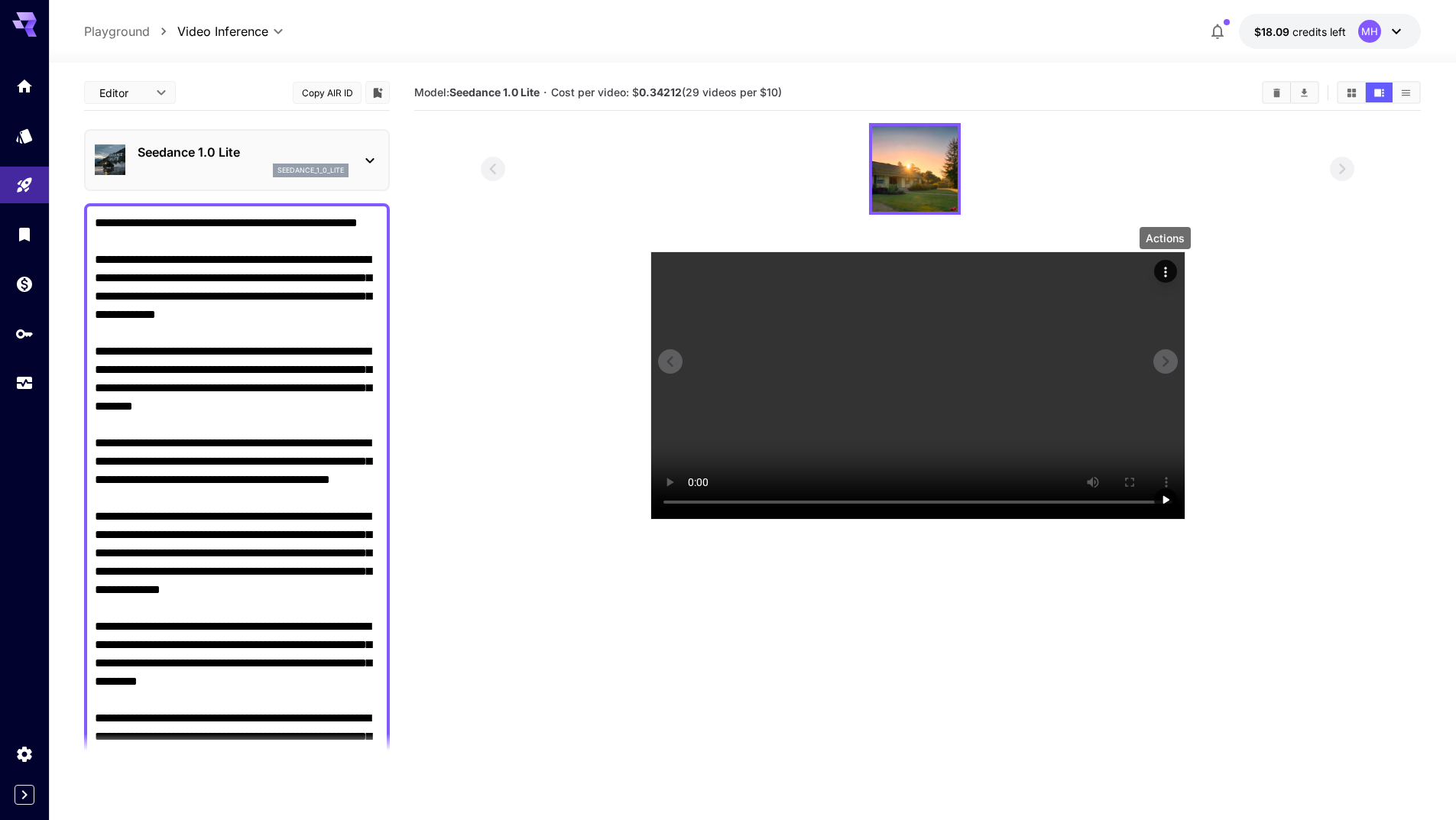
click at [1170, 267] on icon "Actions" at bounding box center [1165, 271] width 15 height 15
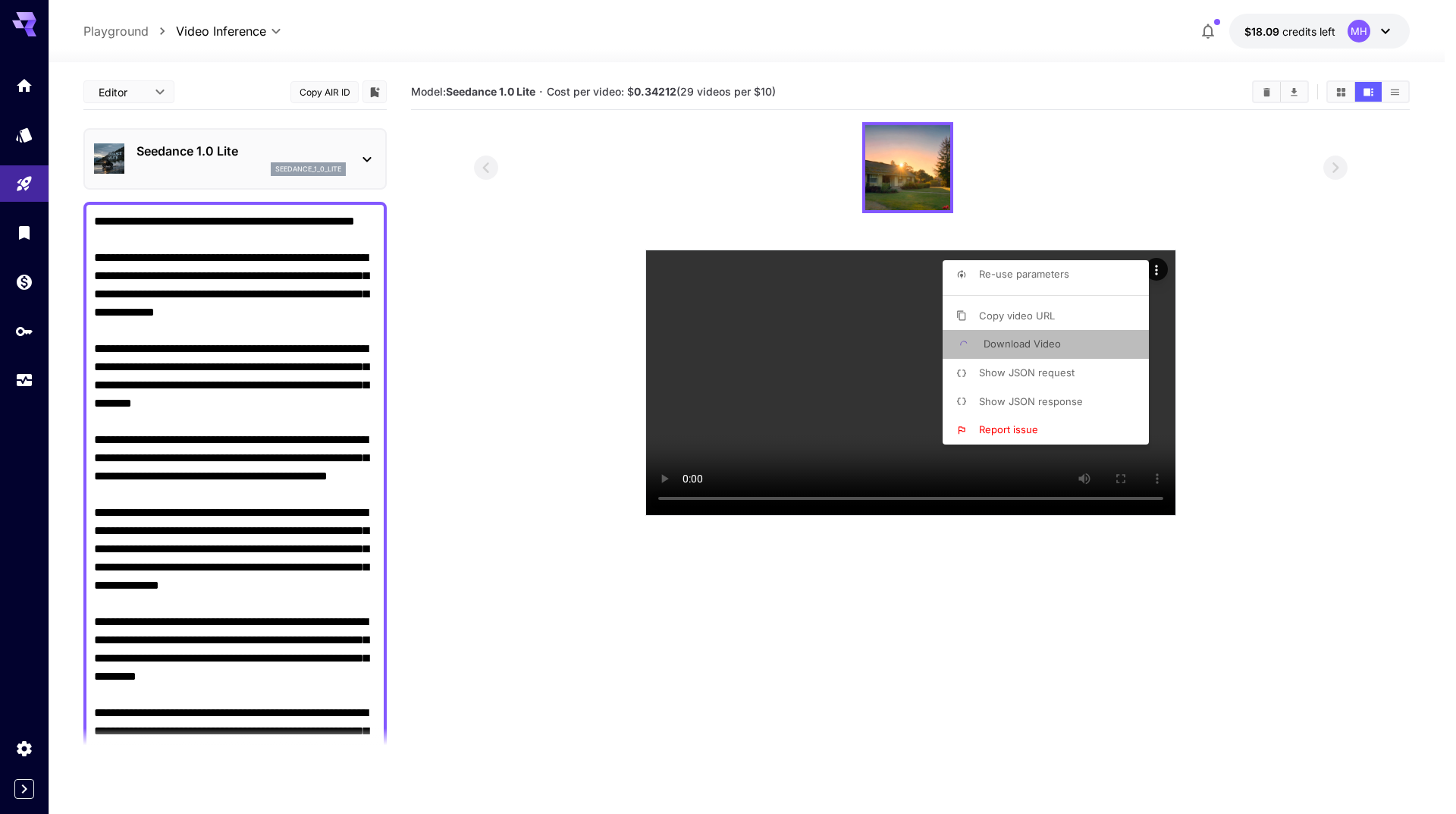
click at [1008, 344] on span "Download Video" at bounding box center [1022, 343] width 78 height 12
click at [993, 342] on span "Download Video" at bounding box center [1022, 343] width 78 height 12
click at [1019, 342] on span "Download Video" at bounding box center [1022, 343] width 78 height 12
click at [1023, 342] on span "Download Video" at bounding box center [1022, 343] width 78 height 12
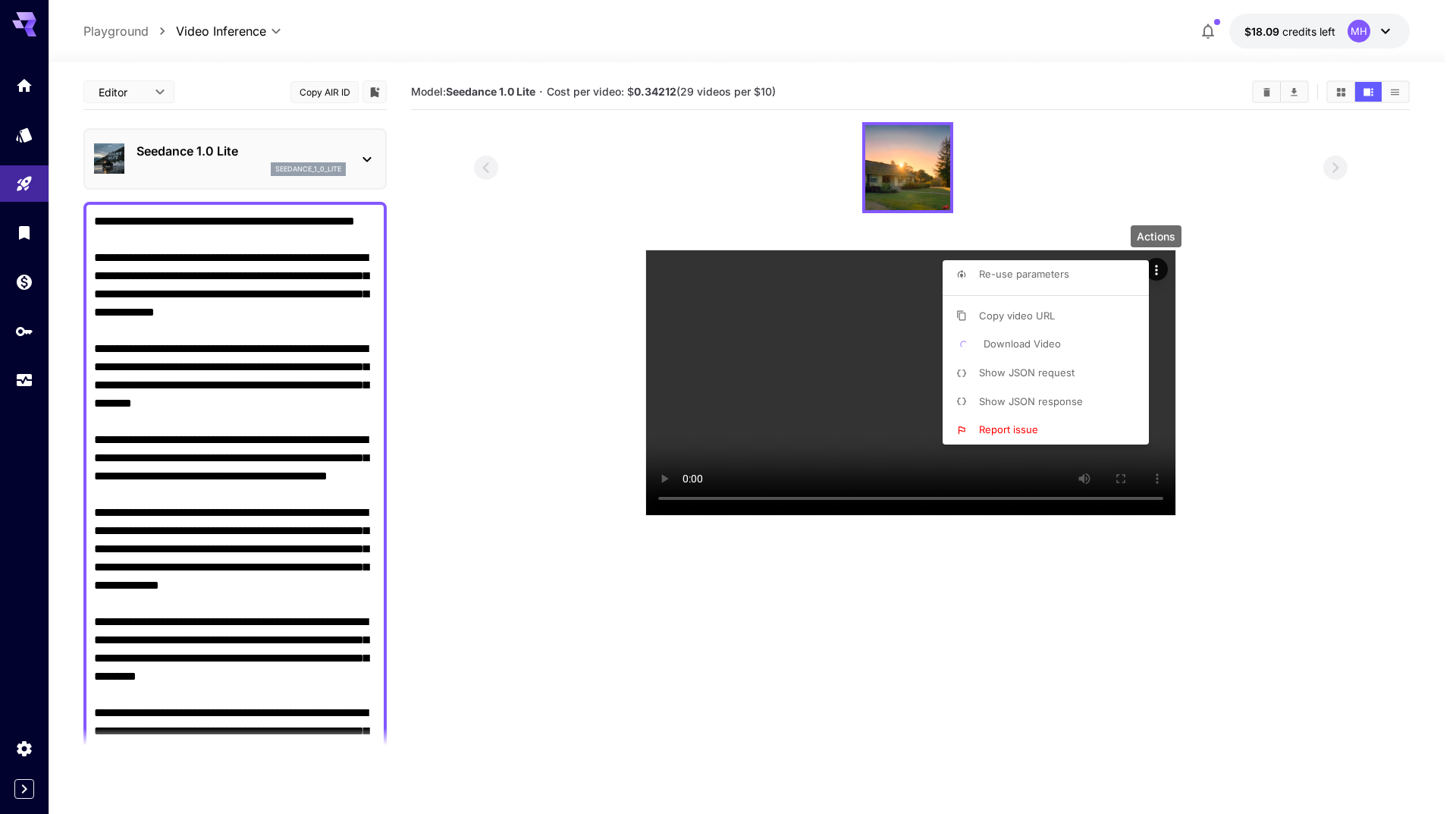
click at [1016, 338] on span "Download Video" at bounding box center [1022, 343] width 78 height 12
click at [1016, 338] on span "Download Video" at bounding box center [1022, 343] width 78 height 12
click at [1300, 384] on div at bounding box center [728, 407] width 1456 height 814
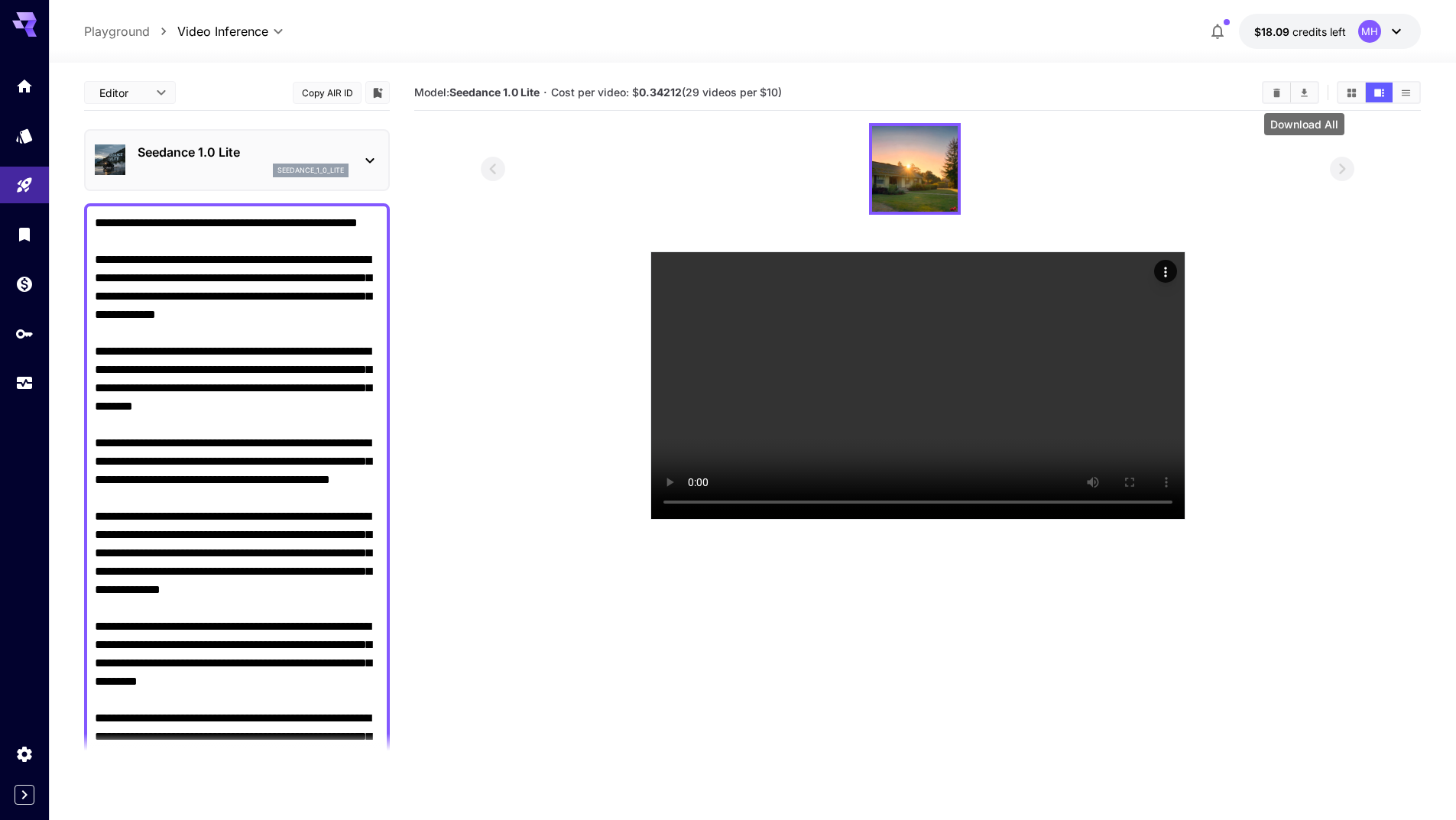
click at [1303, 97] on icon "Download All" at bounding box center [1304, 93] width 11 height 11
click at [1085, 183] on div at bounding box center [918, 168] width 874 height 92
drag, startPoint x: 496, startPoint y: 426, endPoint x: 498, endPoint y: 398, distance: 28.1
click at [494, 426] on section at bounding box center [918, 321] width 874 height 397
click at [292, 370] on textarea "Camera fixed" at bounding box center [237, 608] width 284 height 789
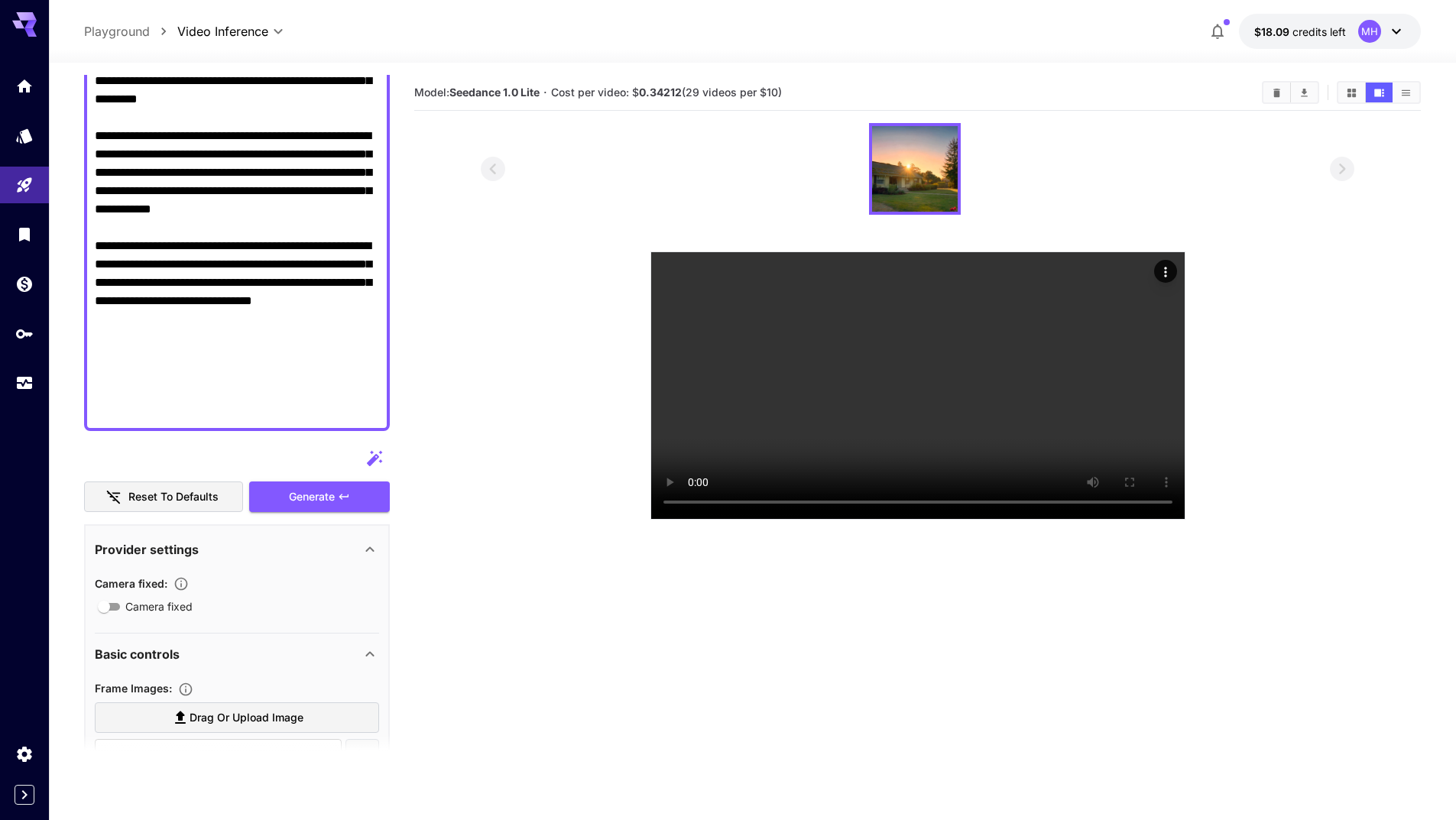
scroll to position [568, 0]
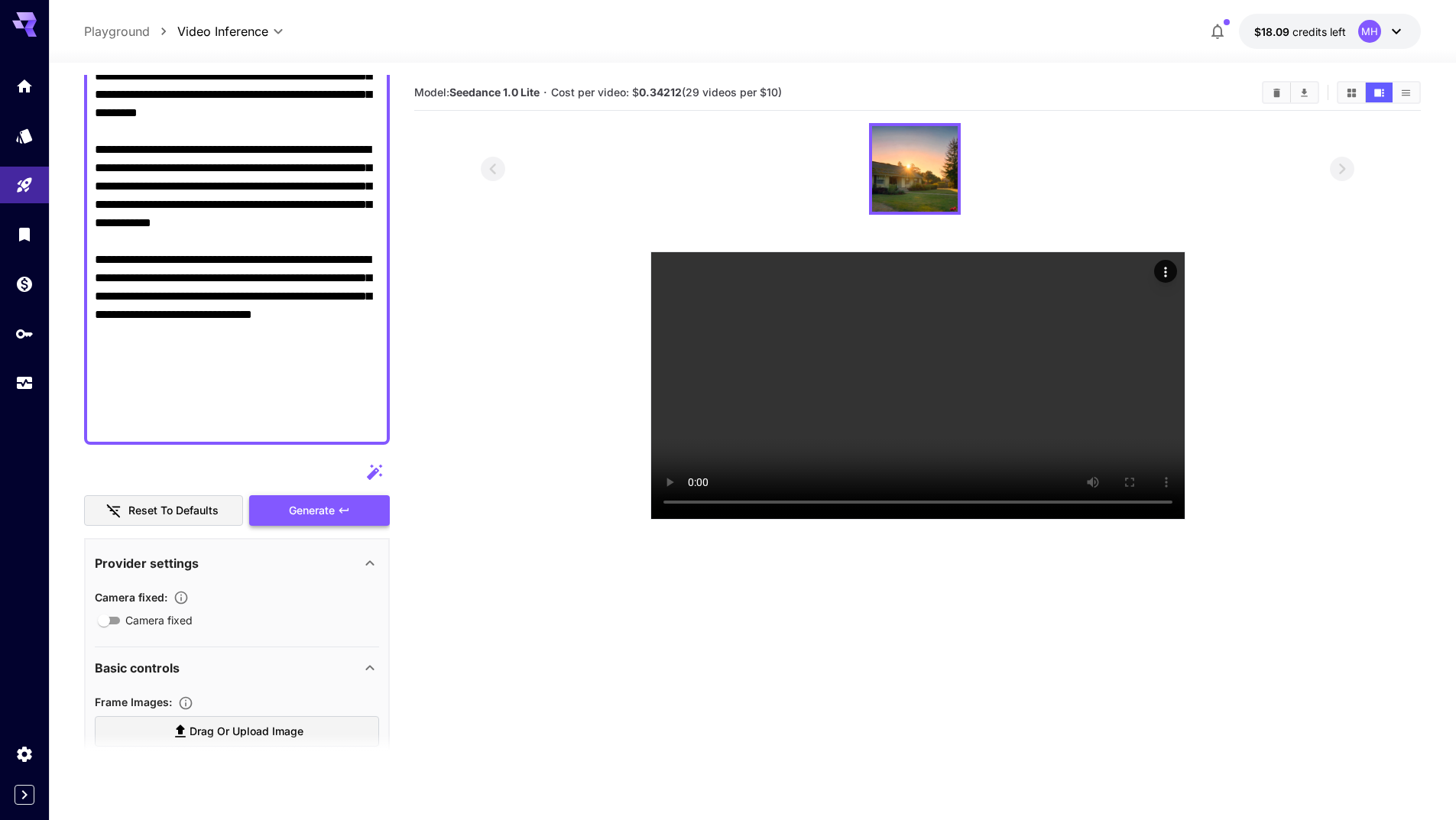
click at [303, 505] on div "Generate" at bounding box center [319, 510] width 141 height 31
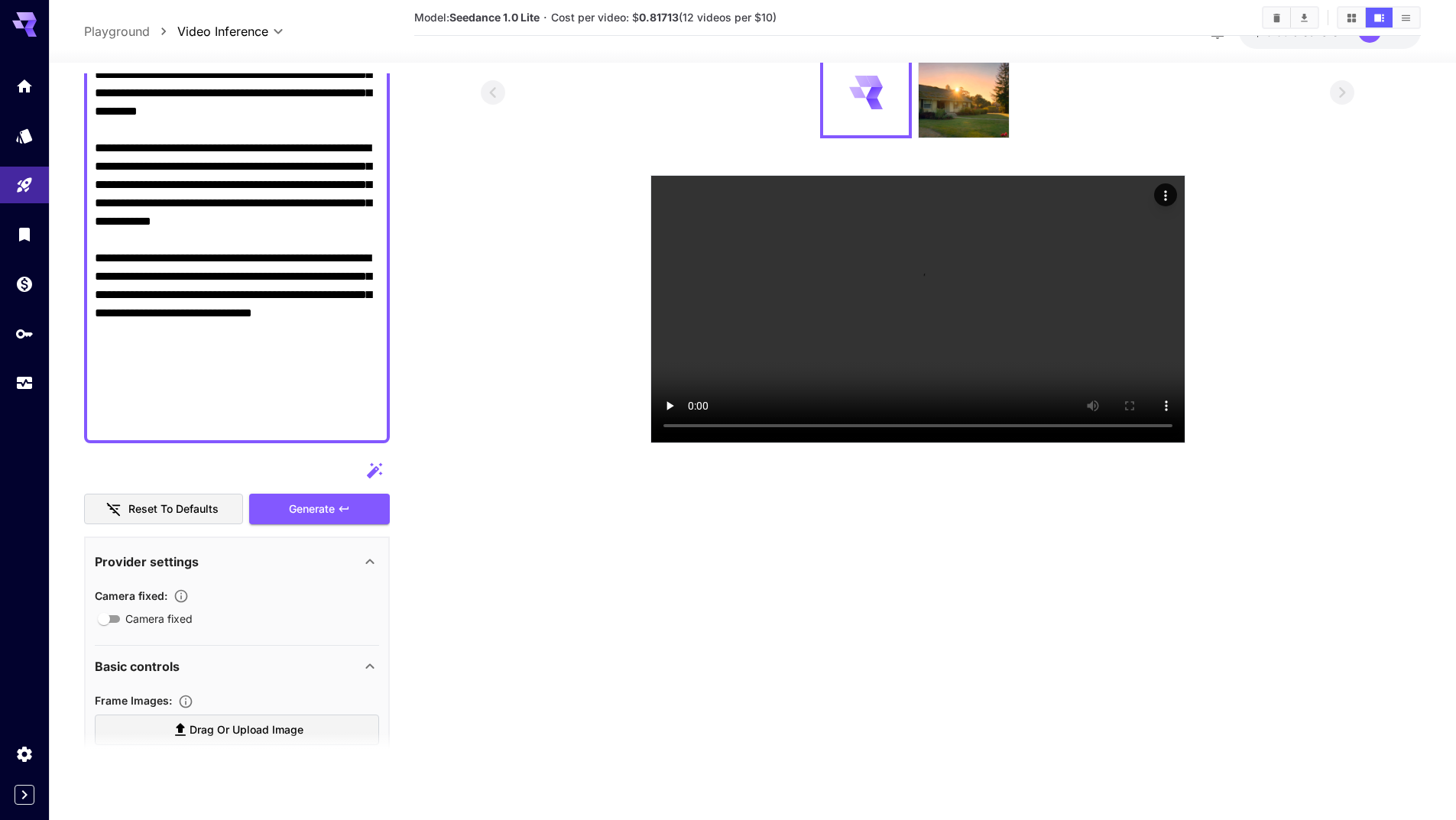
scroll to position [1179, 0]
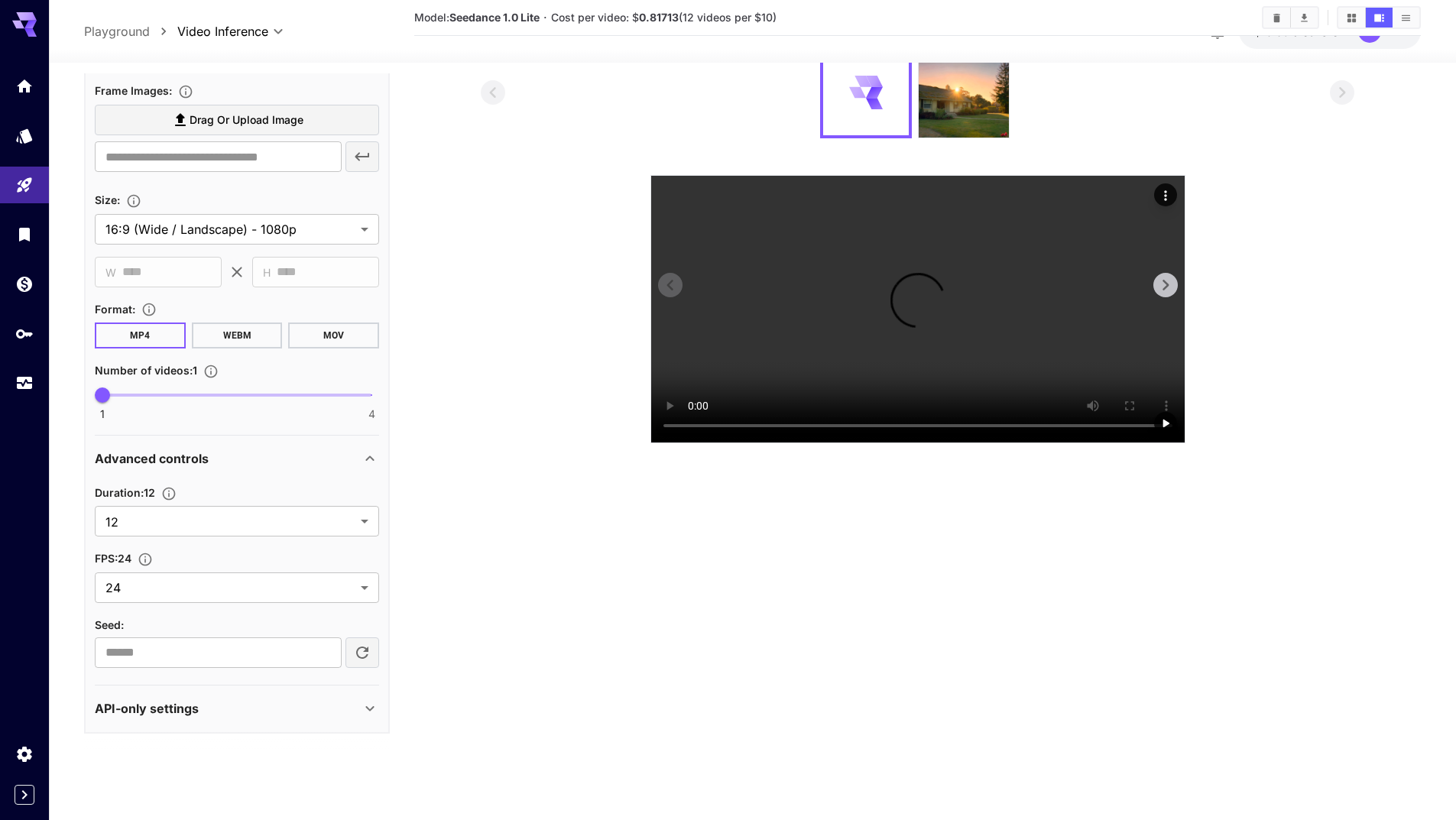
click at [1166, 188] on icon "Actions" at bounding box center [1165, 195] width 15 height 15
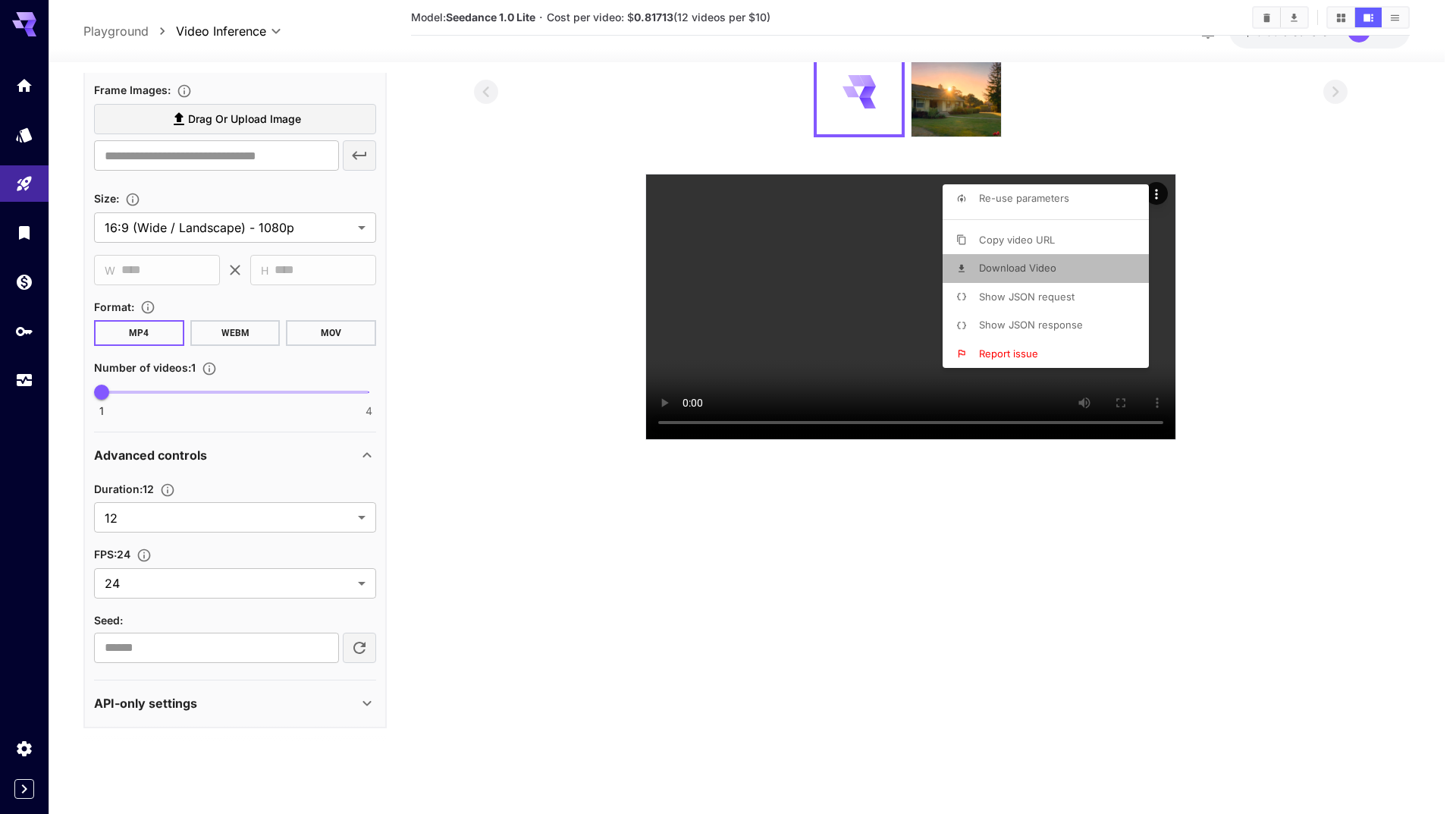
click at [1008, 267] on span "Download Video" at bounding box center [1018, 267] width 78 height 12
click at [1291, 21] on div at bounding box center [728, 407] width 1456 height 814
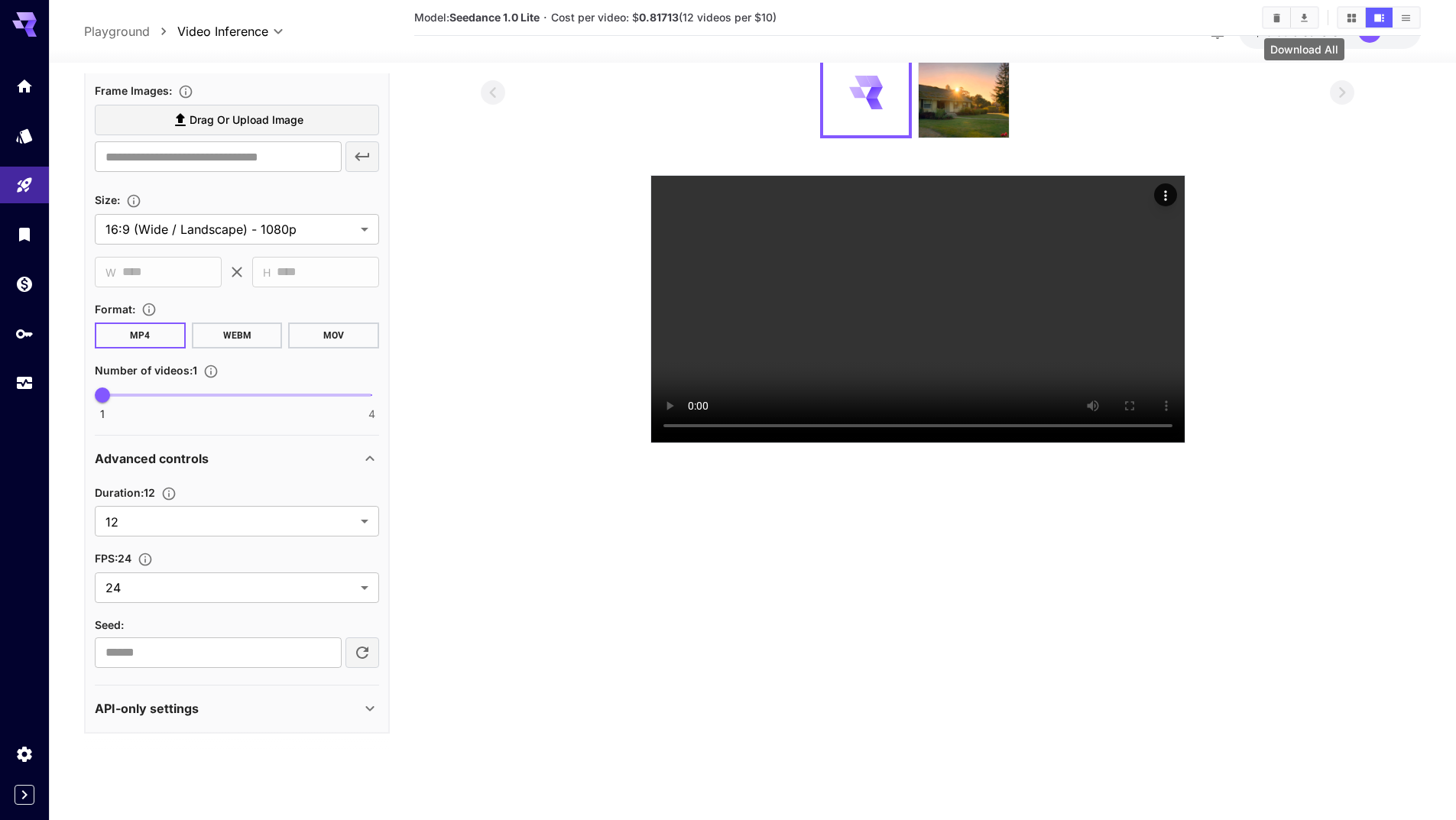
click at [1308, 17] on icon "Download All" at bounding box center [1304, 18] width 11 height 11
click at [1164, 195] on icon "Actions" at bounding box center [1165, 195] width 15 height 15
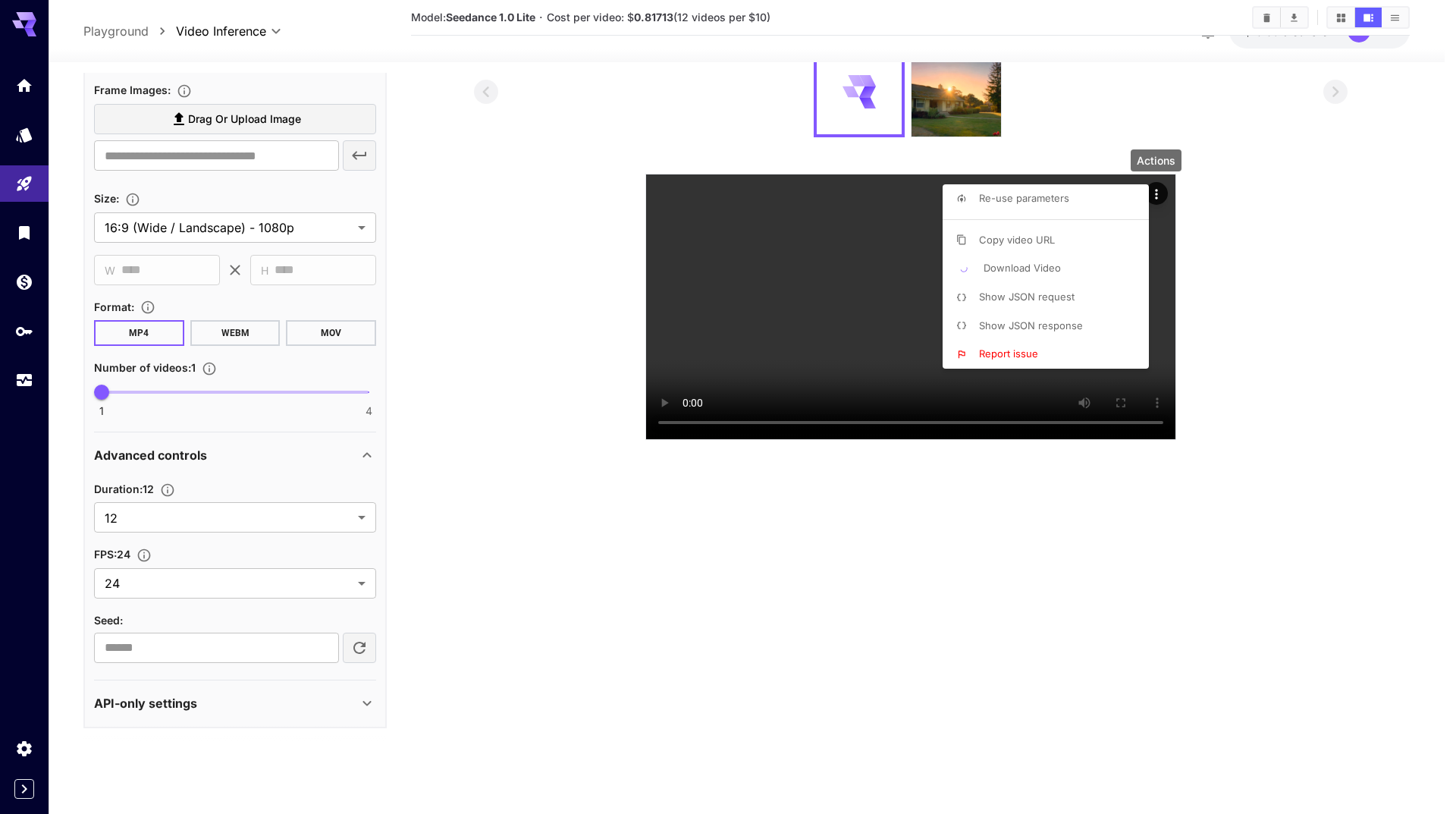
click at [1328, 507] on div at bounding box center [728, 407] width 1456 height 814
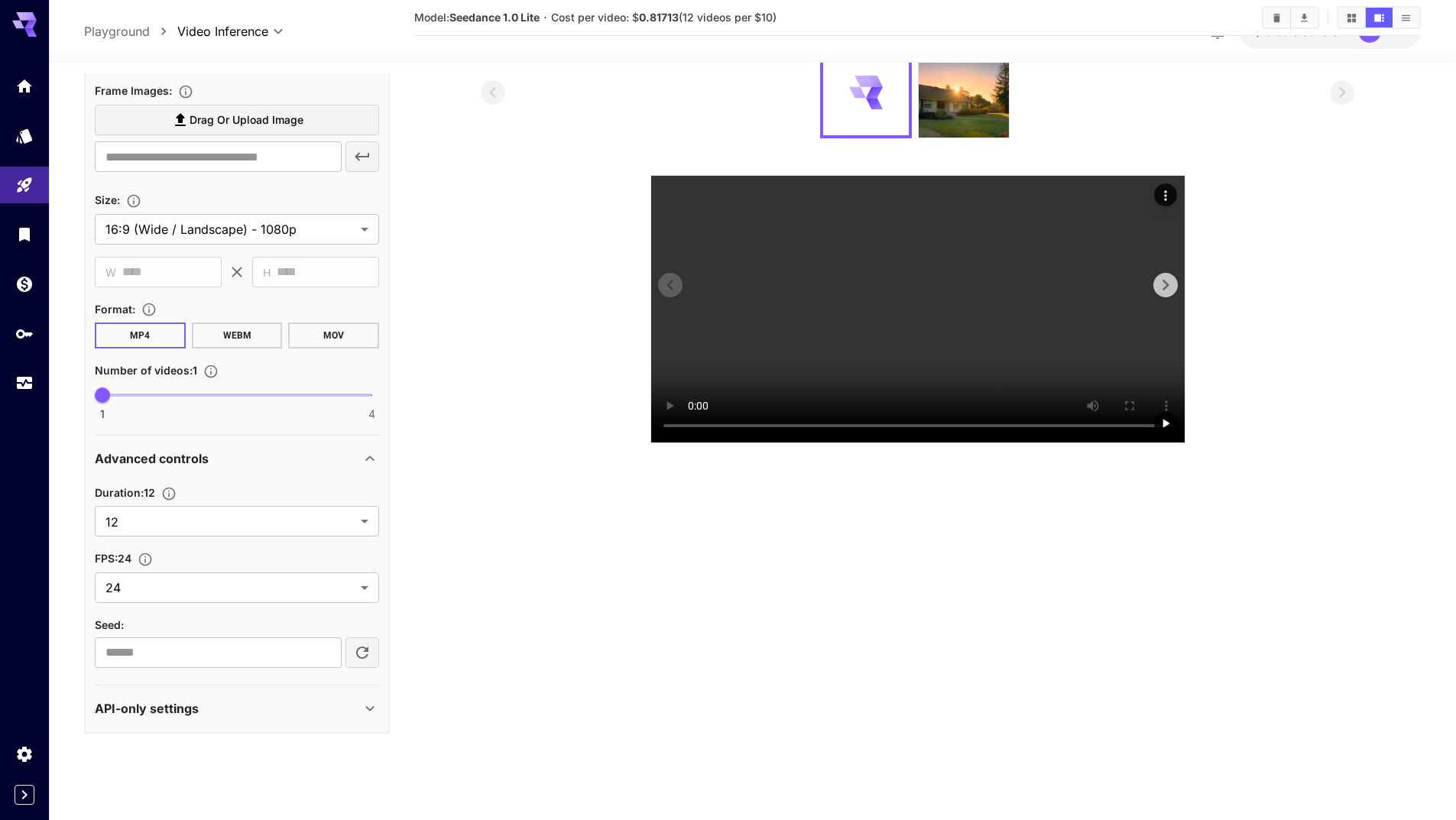
click at [942, 359] on video at bounding box center [918, 309] width 534 height 267
click at [911, 337] on video at bounding box center [918, 309] width 534 height 267
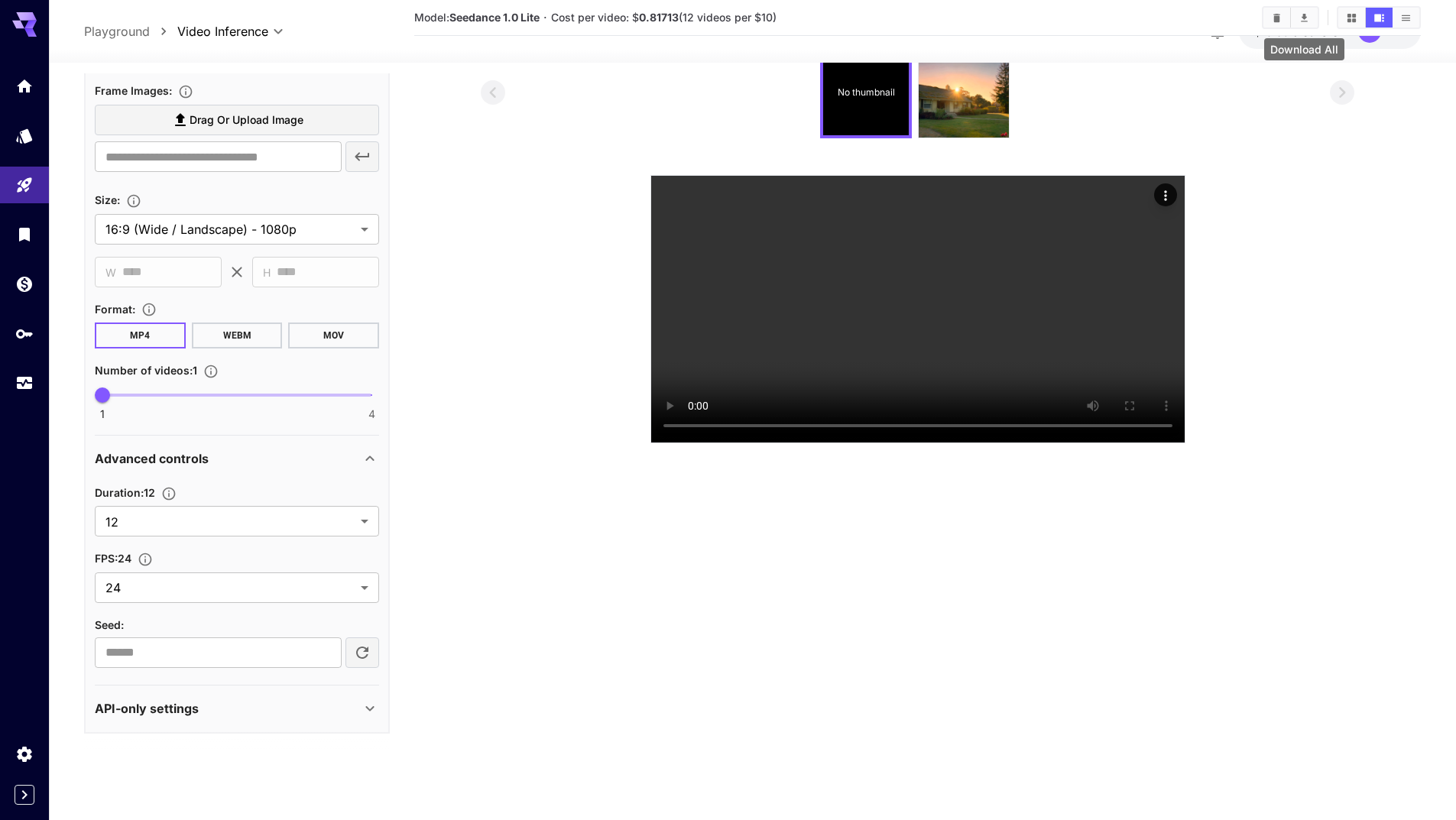
click at [1307, 14] on icon "Download All" at bounding box center [1304, 18] width 11 height 11
drag, startPoint x: 841, startPoint y: 712, endPoint x: 845, endPoint y: 660, distance: 52.2
click at [840, 713] on section "Model: Seedance 1.0 Lite · Cost per video: $ 0.81713 (12 videos per $10) No thu…" at bounding box center [918, 408] width 1007 height 820
click at [1165, 427] on icon "Play video" at bounding box center [1166, 424] width 6 height 8
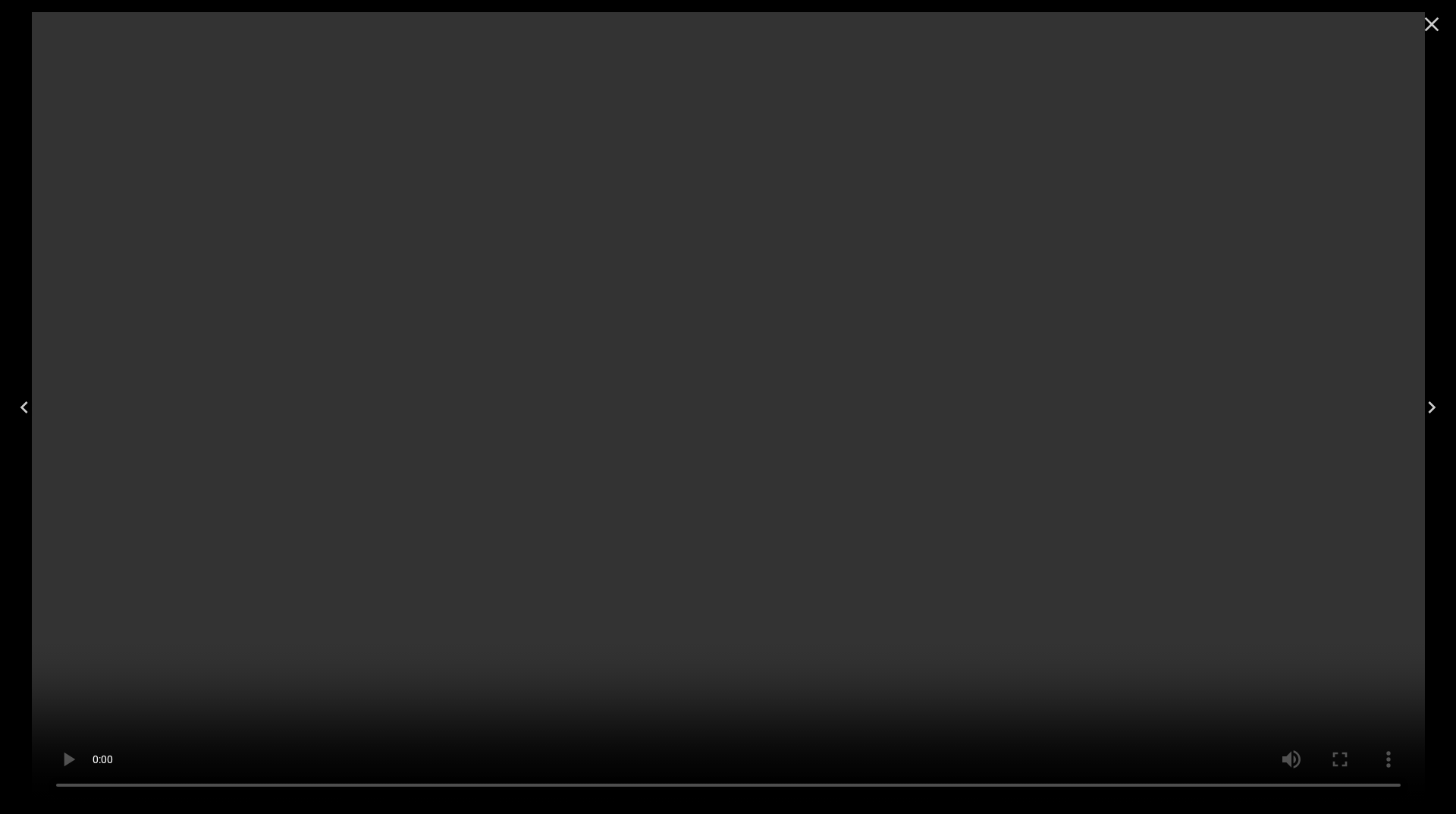
click at [1431, 27] on icon "Close" at bounding box center [1431, 24] width 25 height 25
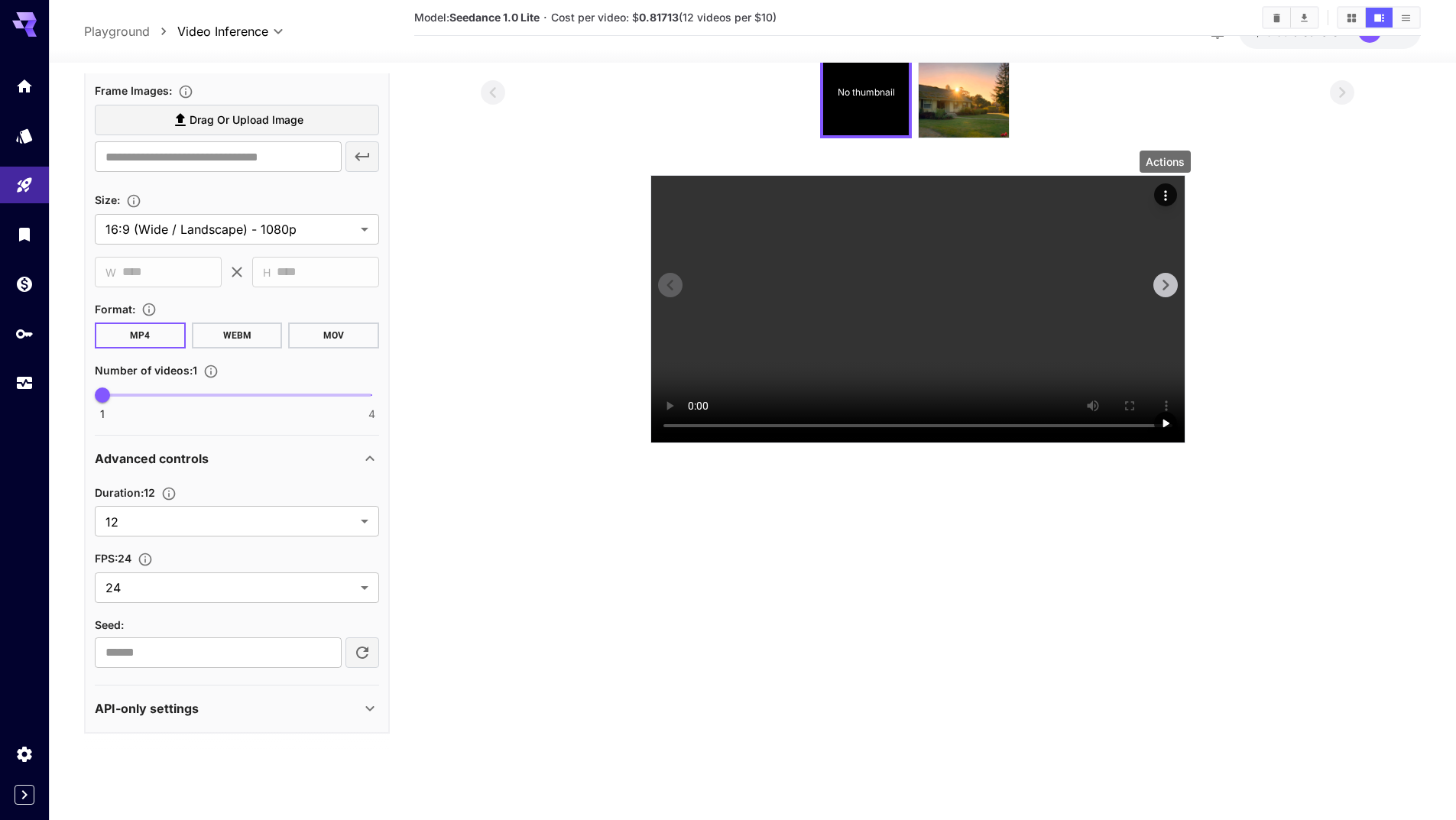
click at [1168, 195] on icon "Actions" at bounding box center [1165, 195] width 15 height 15
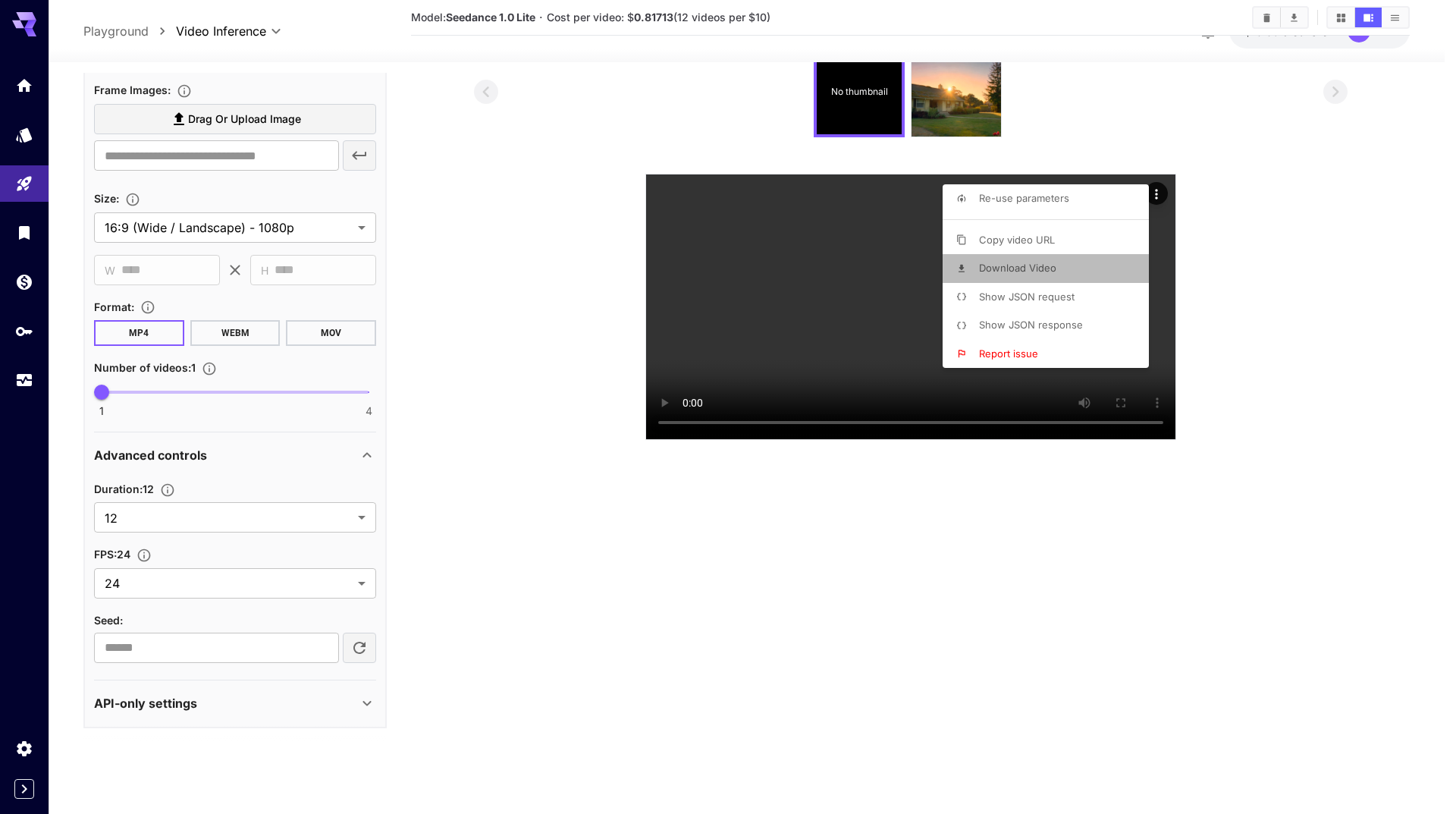
click at [1012, 266] on span "Download Video" at bounding box center [1018, 267] width 78 height 12
click at [988, 271] on span "Download Video" at bounding box center [1018, 267] width 78 height 12
click at [429, 280] on div at bounding box center [728, 407] width 1456 height 814
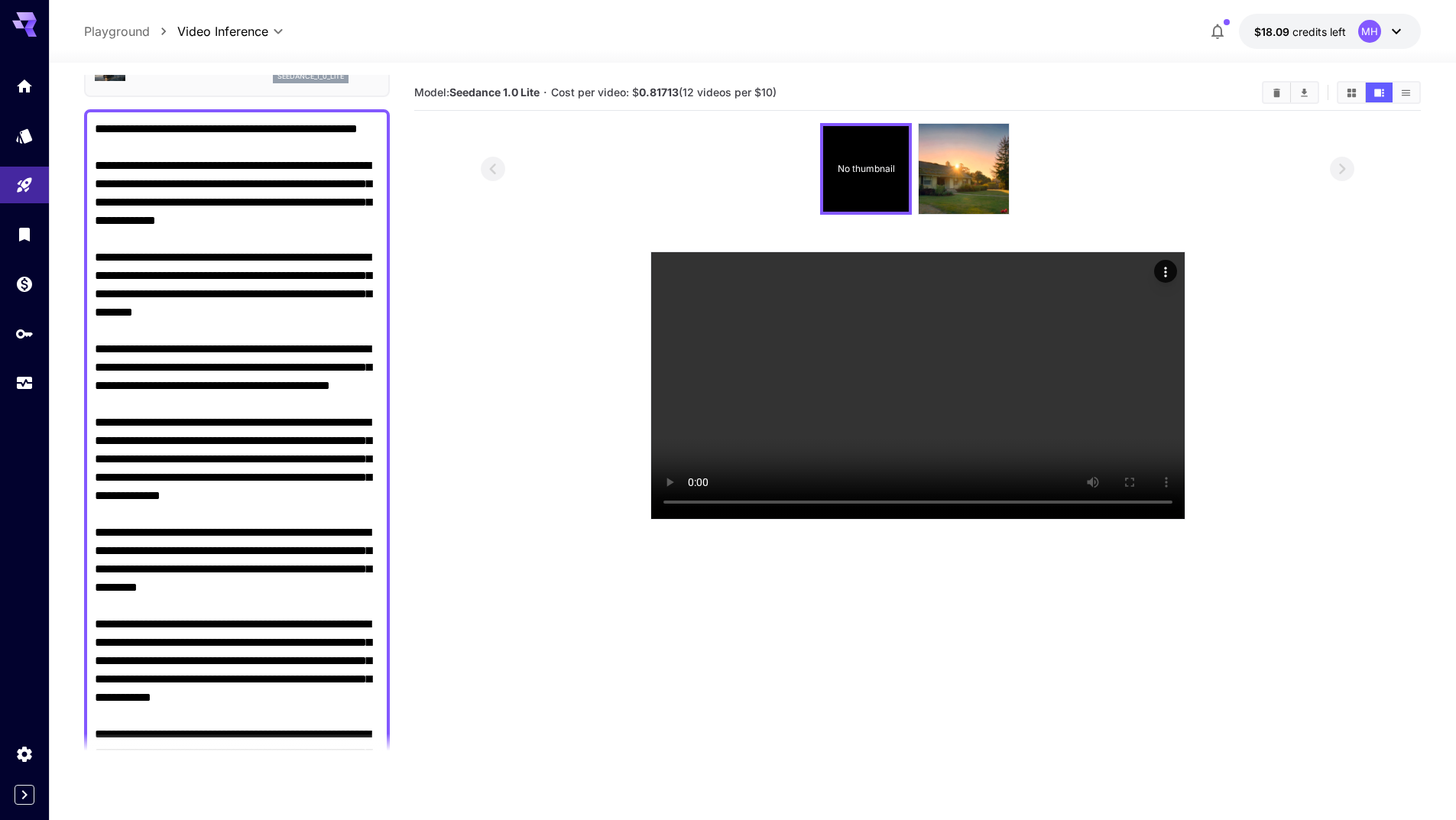
scroll to position [0, 0]
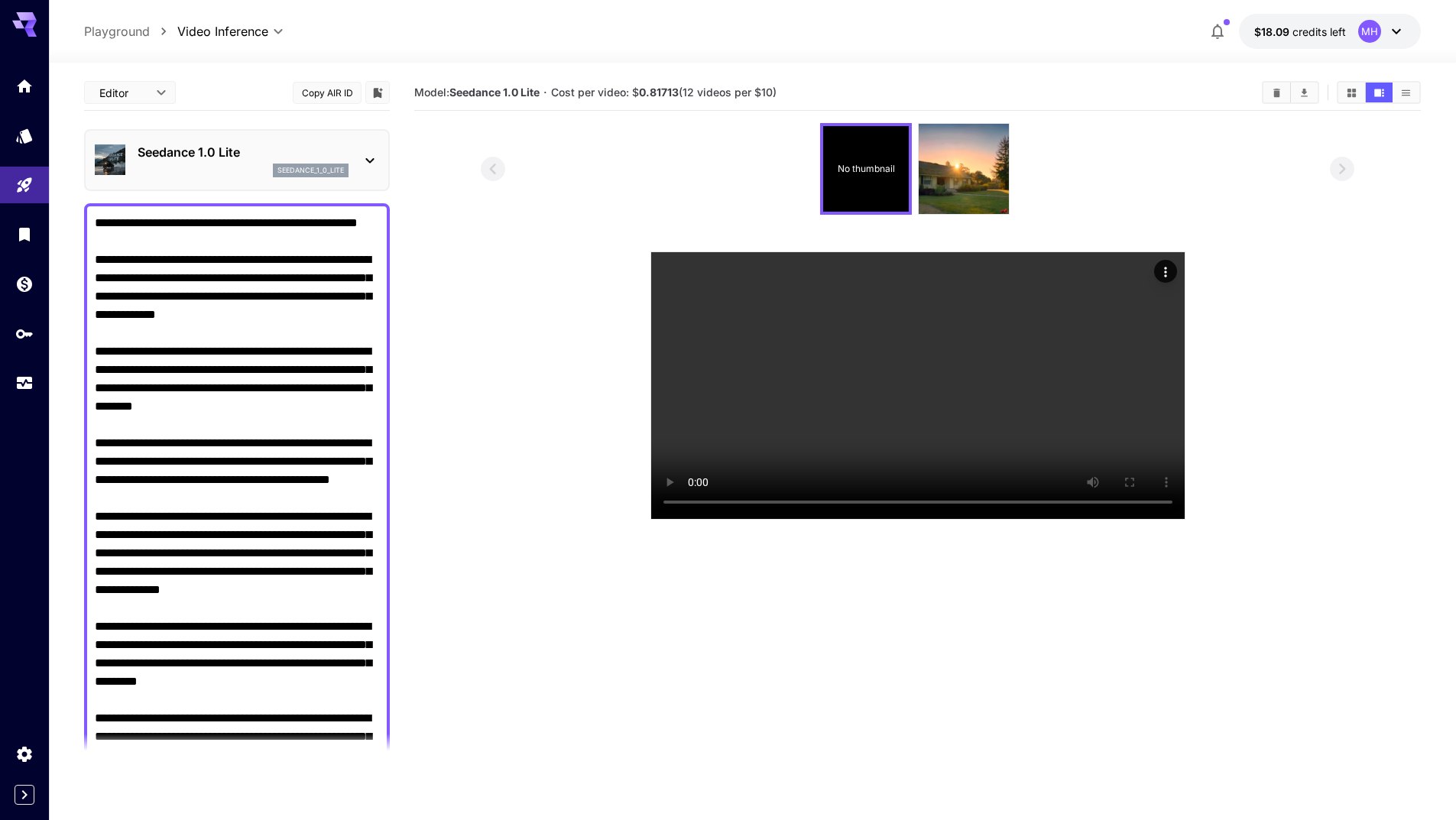
click at [195, 248] on textarea "Camera fixed" at bounding box center [237, 608] width 284 height 789
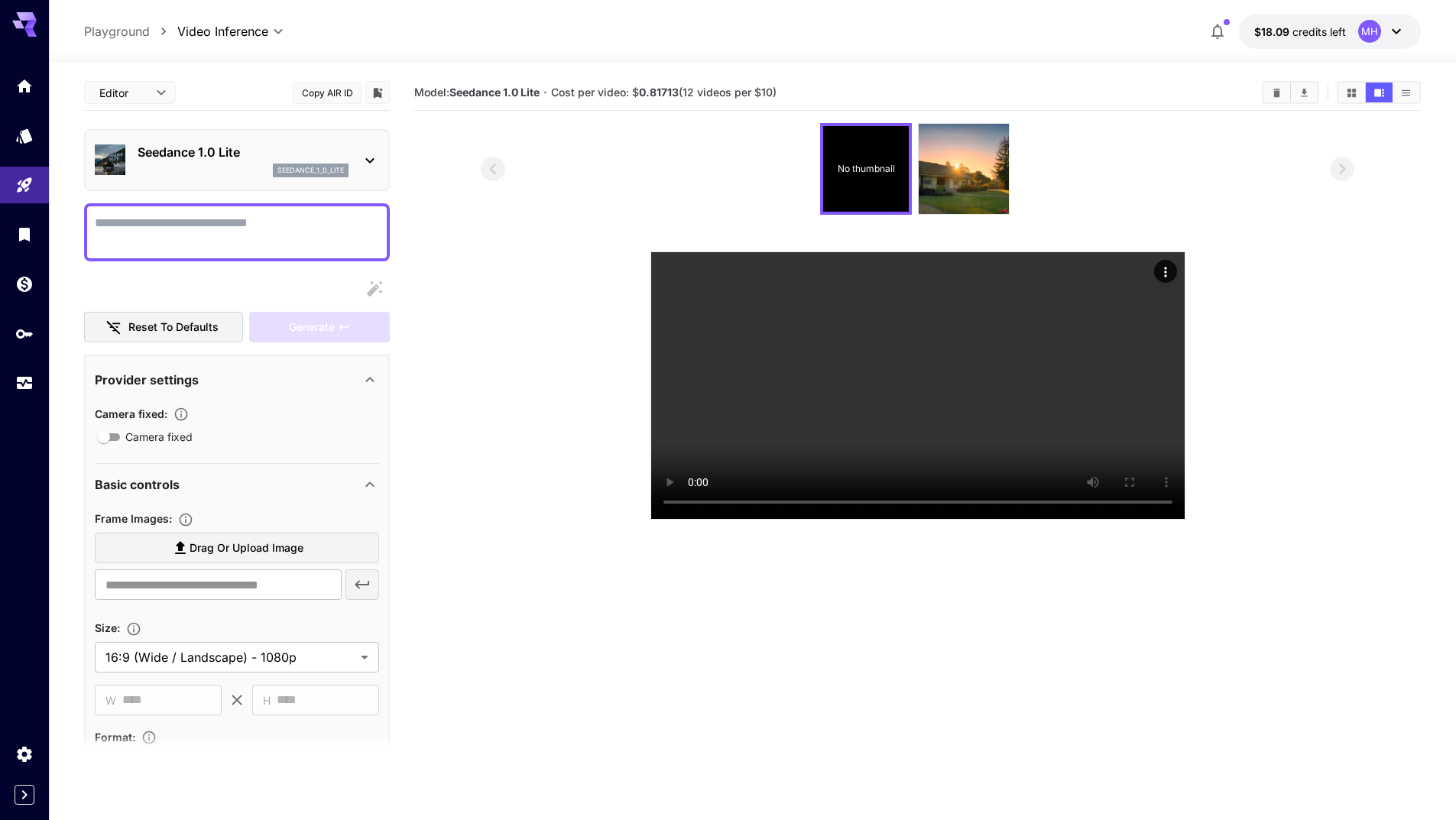
paste textarea "**********"
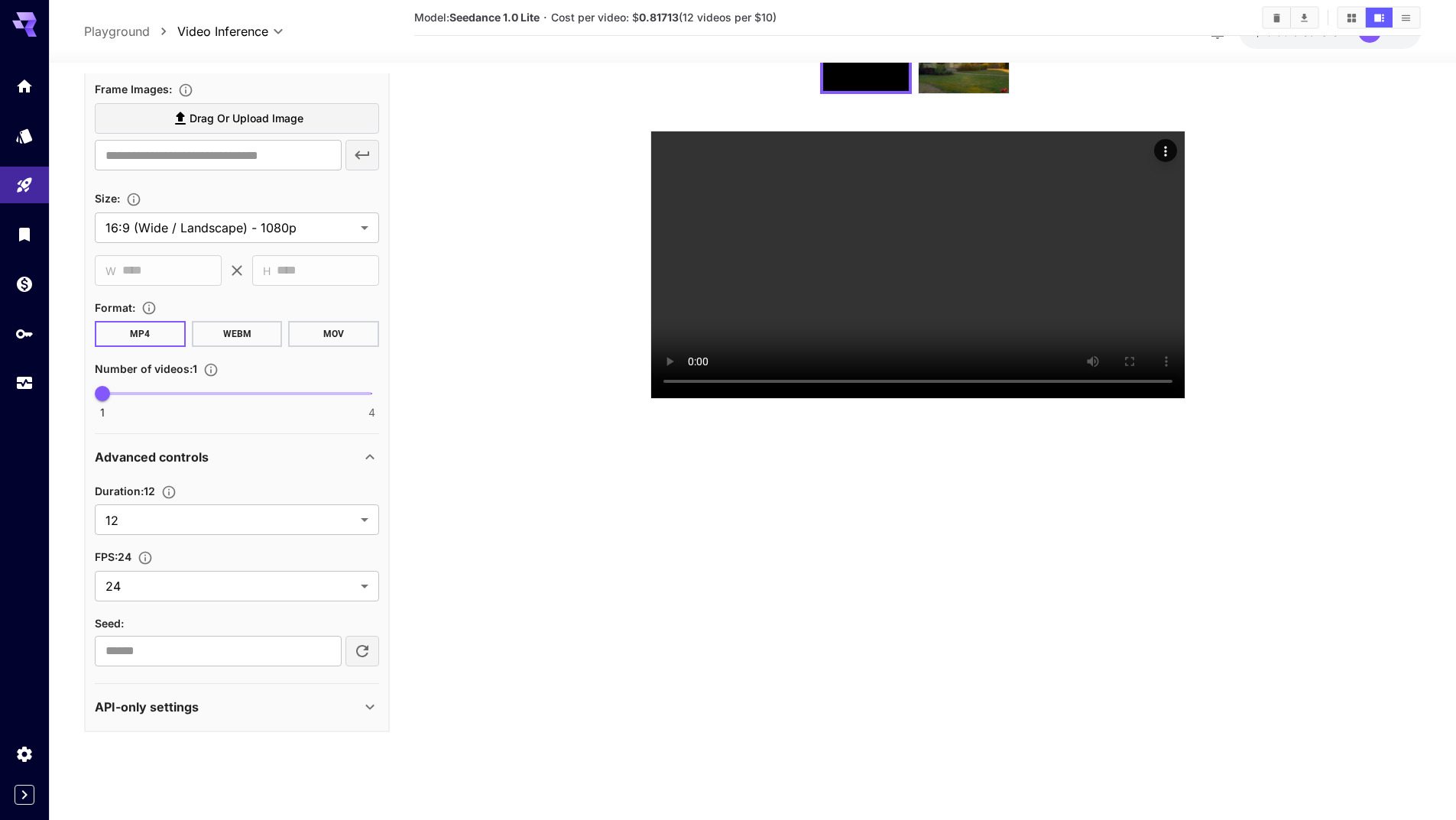
scroll to position [550, 0]
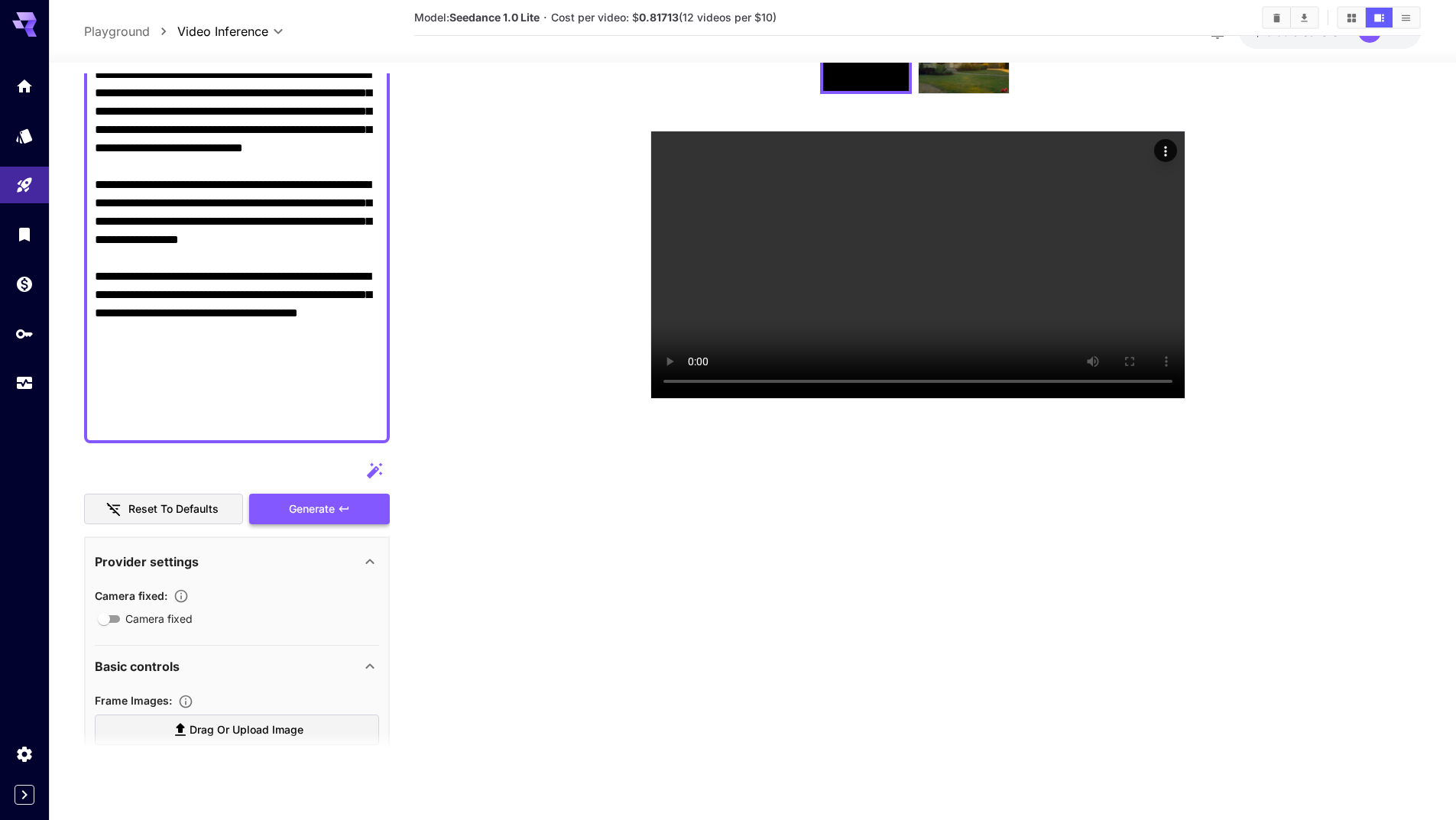
type textarea "**********"
click at [292, 505] on div "Generate" at bounding box center [319, 509] width 141 height 31
